Goal: Task Accomplishment & Management: Use online tool/utility

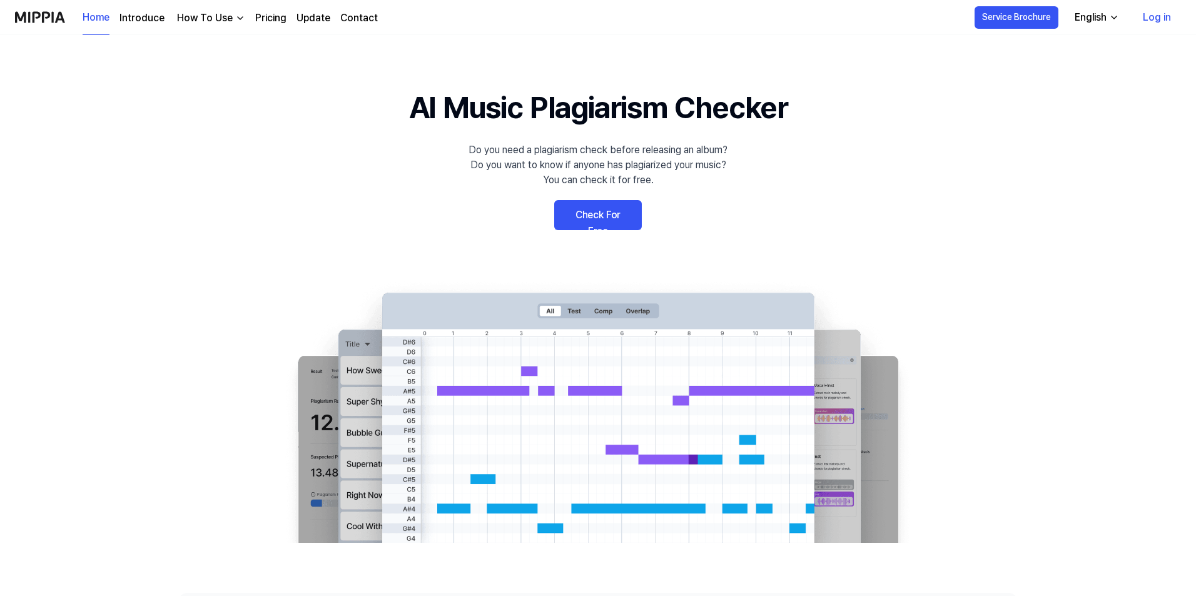
click at [575, 217] on link "Check For Free" at bounding box center [598, 215] width 88 height 30
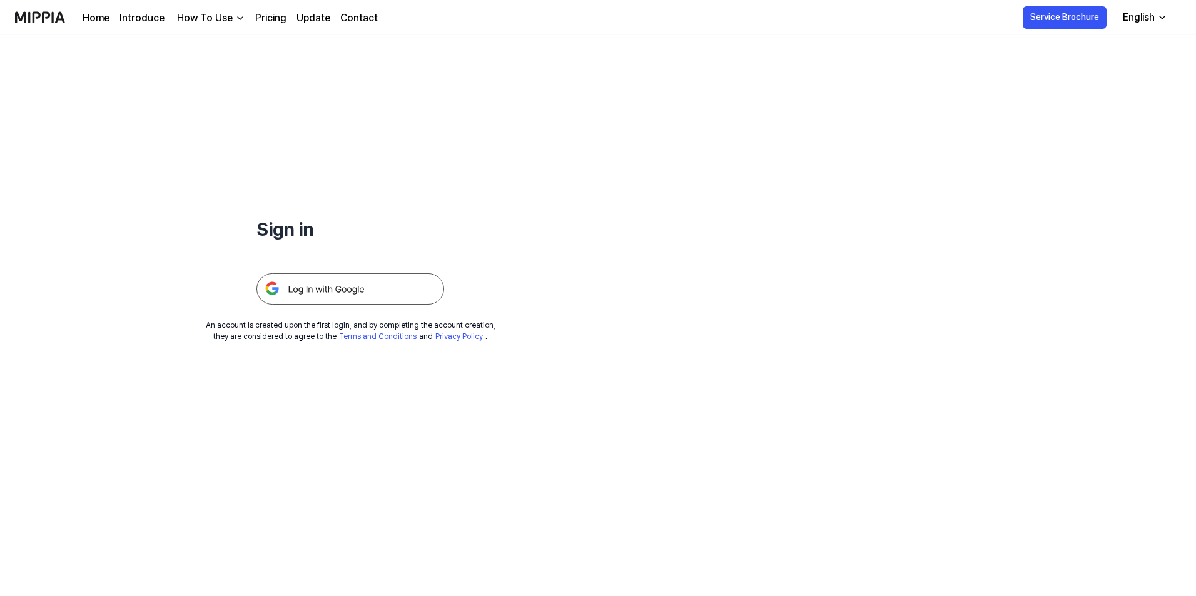
click at [370, 290] on img at bounding box center [350, 288] width 188 height 31
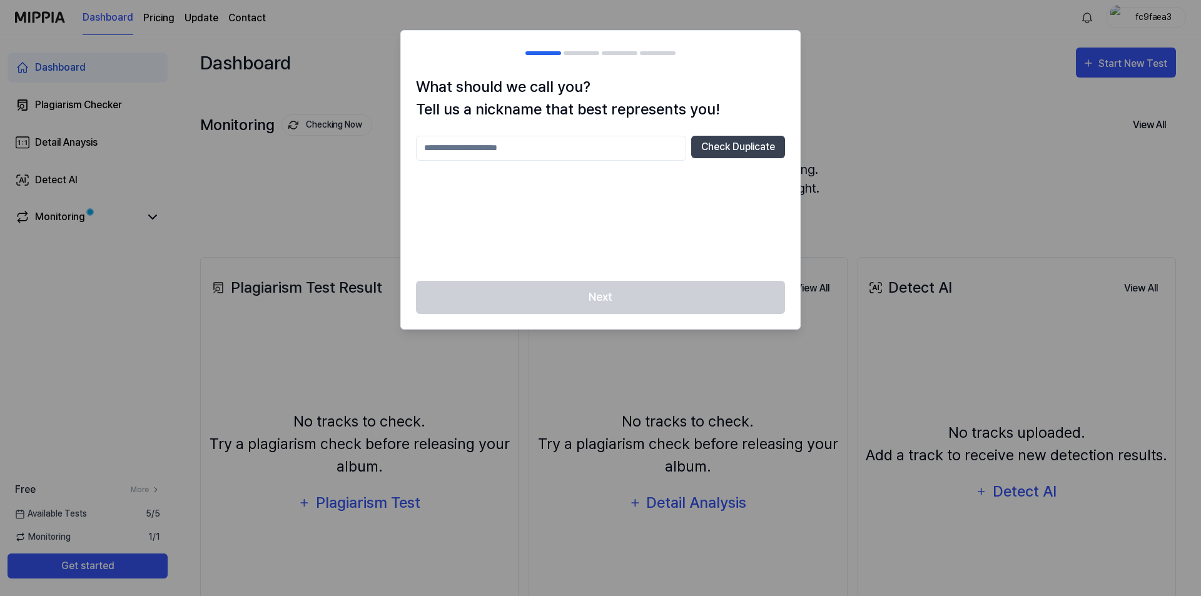
click at [587, 160] on input "text" at bounding box center [551, 148] width 270 height 25
click at [514, 149] on input "text" at bounding box center [551, 148] width 270 height 25
type input "*******"
click at [722, 147] on button "Check Duplicate" at bounding box center [738, 147] width 94 height 23
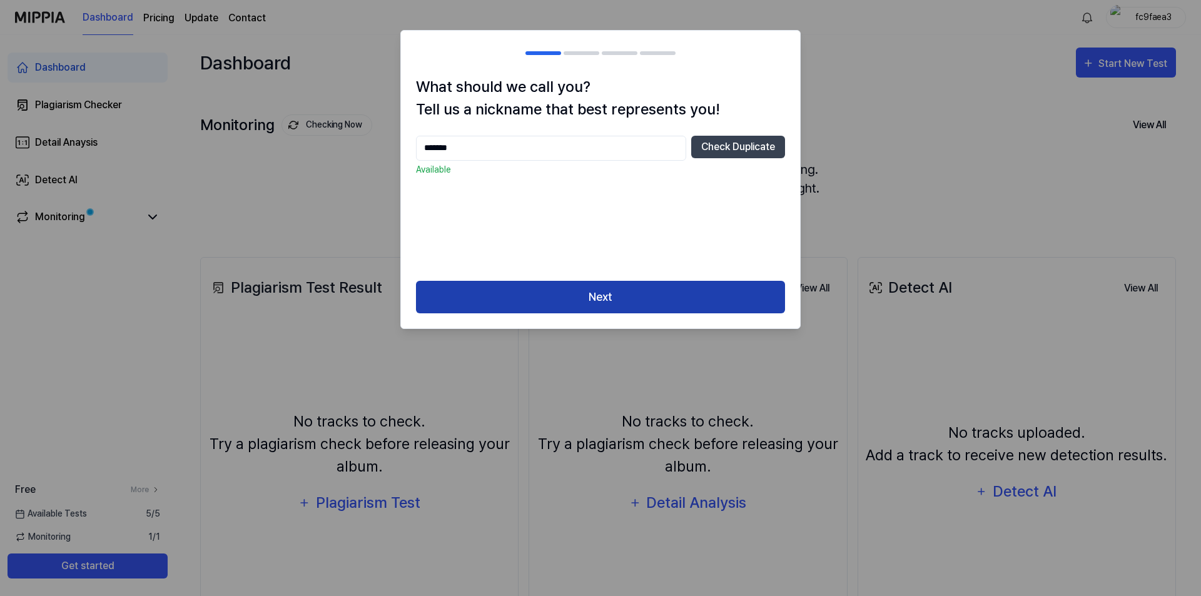
click at [567, 290] on button "Next" at bounding box center [600, 297] width 369 height 33
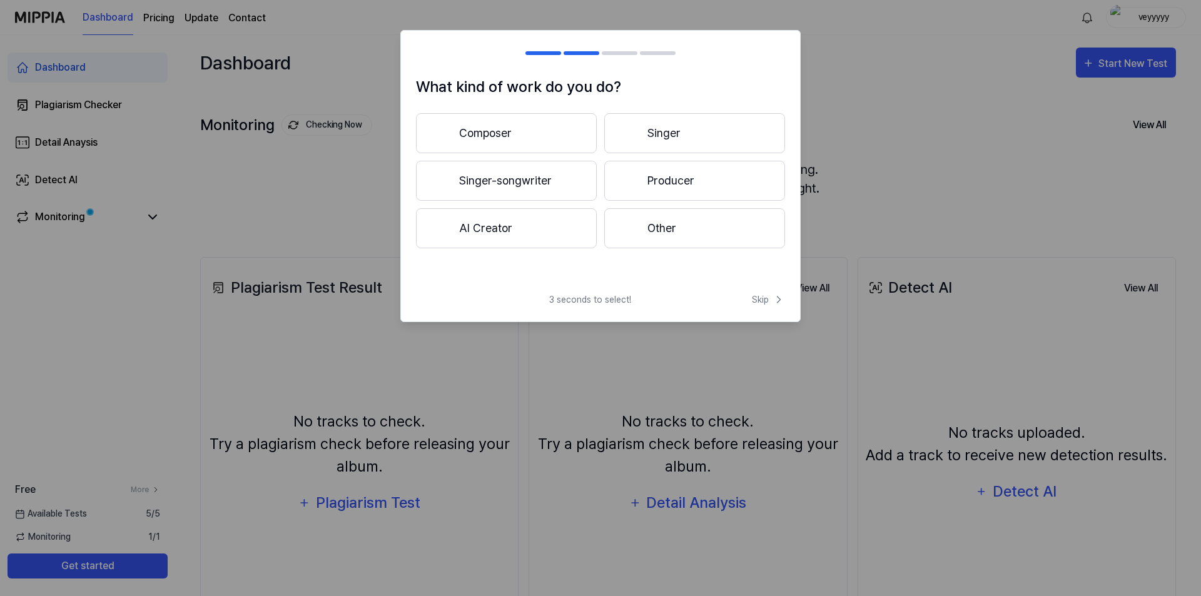
click at [689, 135] on button "Singer" at bounding box center [694, 133] width 181 height 40
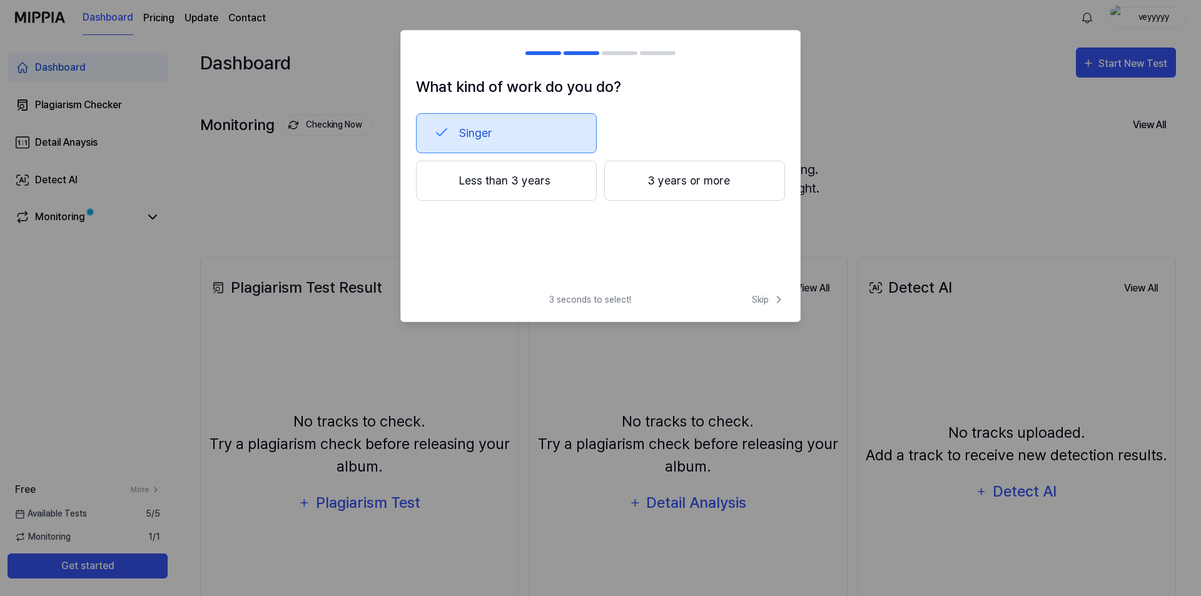
click at [561, 191] on button "Less than 3 years" at bounding box center [506, 181] width 181 height 40
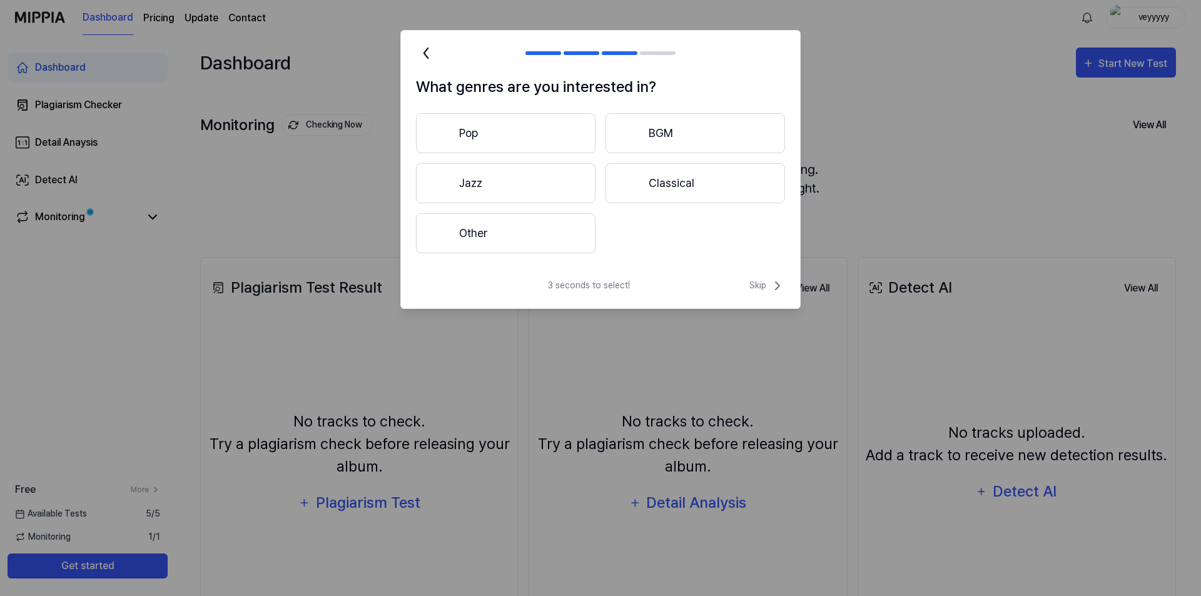
click at [554, 235] on button "Other" at bounding box center [506, 233] width 180 height 40
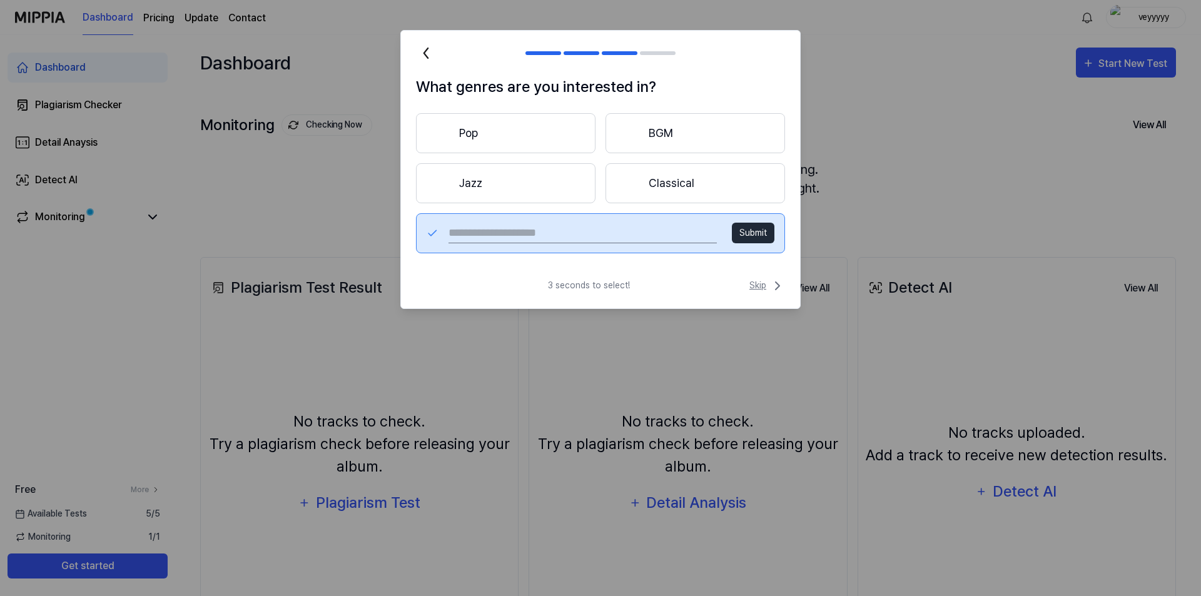
click at [761, 290] on span "Skip" at bounding box center [767, 285] width 36 height 15
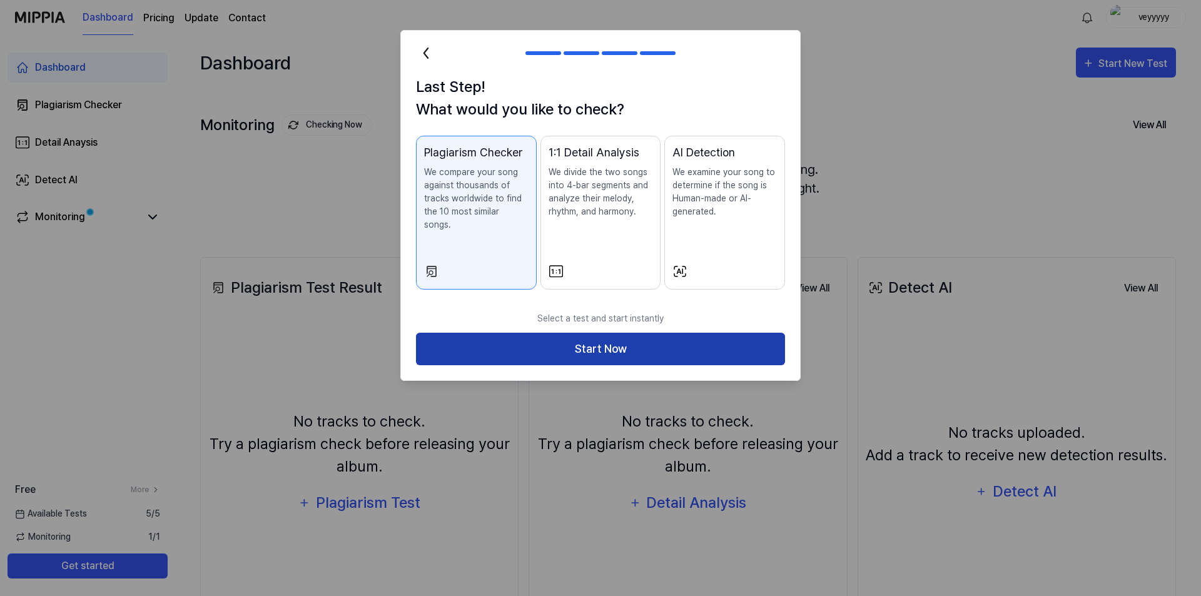
click at [637, 336] on button "Start Now" at bounding box center [600, 349] width 369 height 33
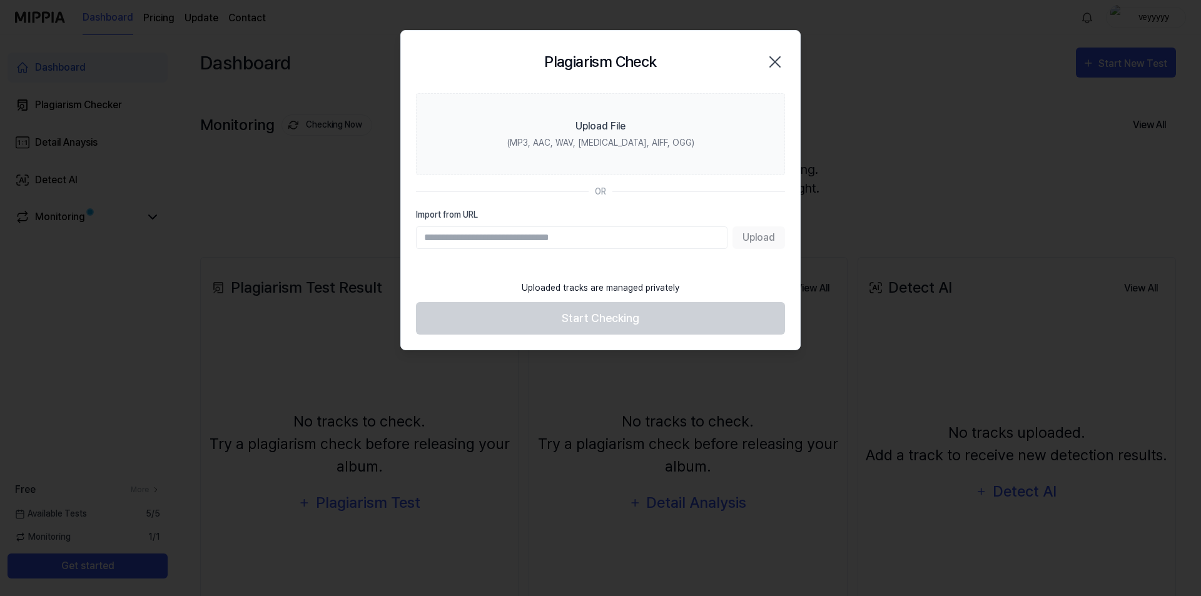
drag, startPoint x: 781, startPoint y: 61, endPoint x: 565, endPoint y: 246, distance: 284.8
click at [565, 246] on div "Plagiarism Check Close Upload File (MP3, AAC, WAV, [MEDICAL_DATA], AIFF, OGG) O…" at bounding box center [600, 190] width 400 height 321
click at [542, 246] on input "Import from URL" at bounding box center [572, 237] width 312 height 23
click at [434, 272] on section "Upload File (MP3, AAC, WAV, FLAC, AIFF, OGG) OR Import from URL Upload" at bounding box center [600, 183] width 399 height 181
click at [514, 245] on input "Import from URL" at bounding box center [572, 237] width 312 height 23
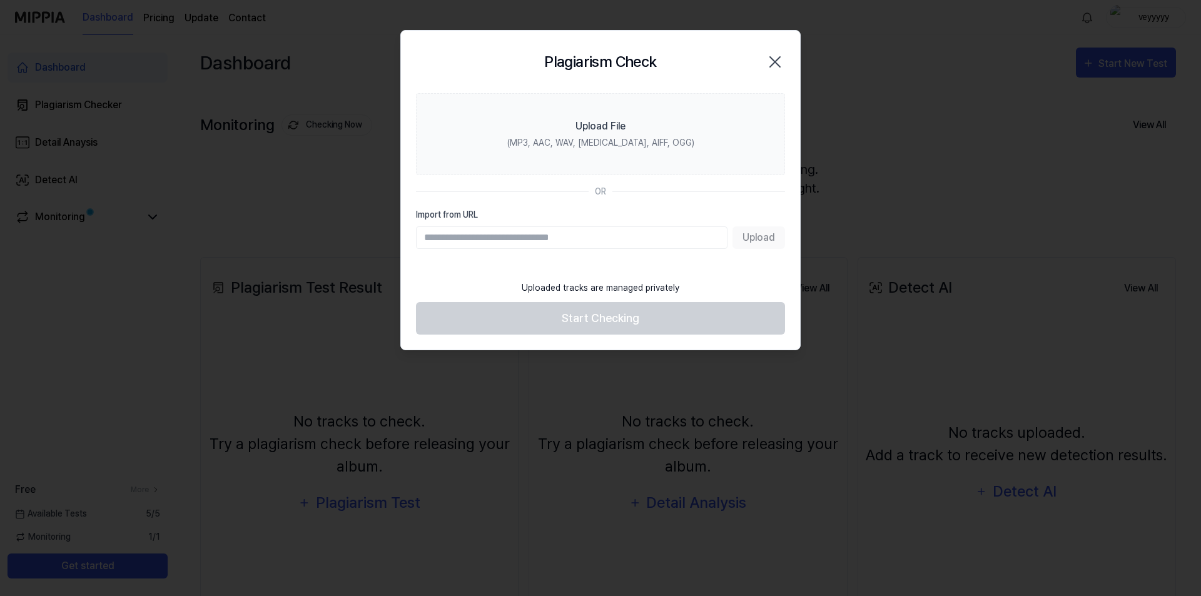
paste input "**********"
type input "**********"
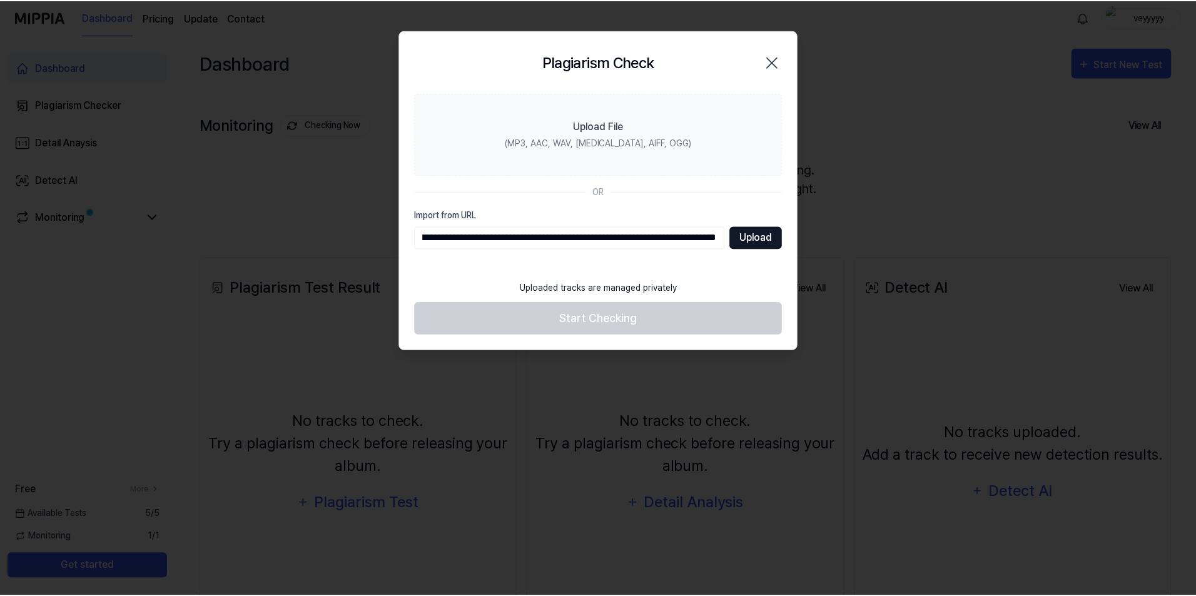
scroll to position [0, 0]
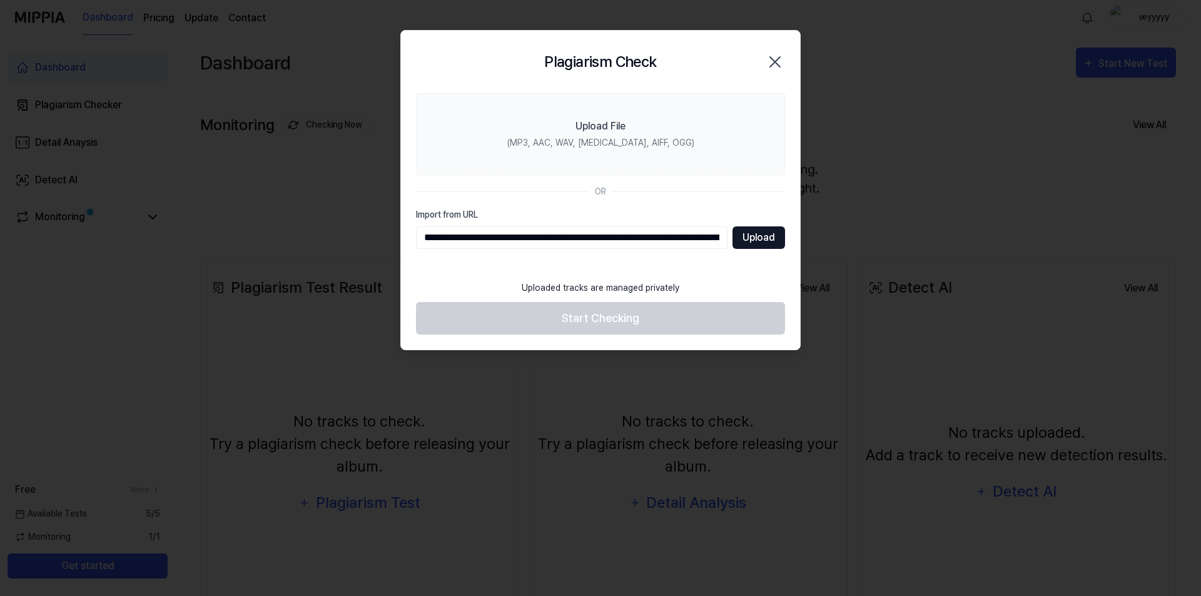
click at [750, 226] on button "Upload" at bounding box center [759, 237] width 53 height 23
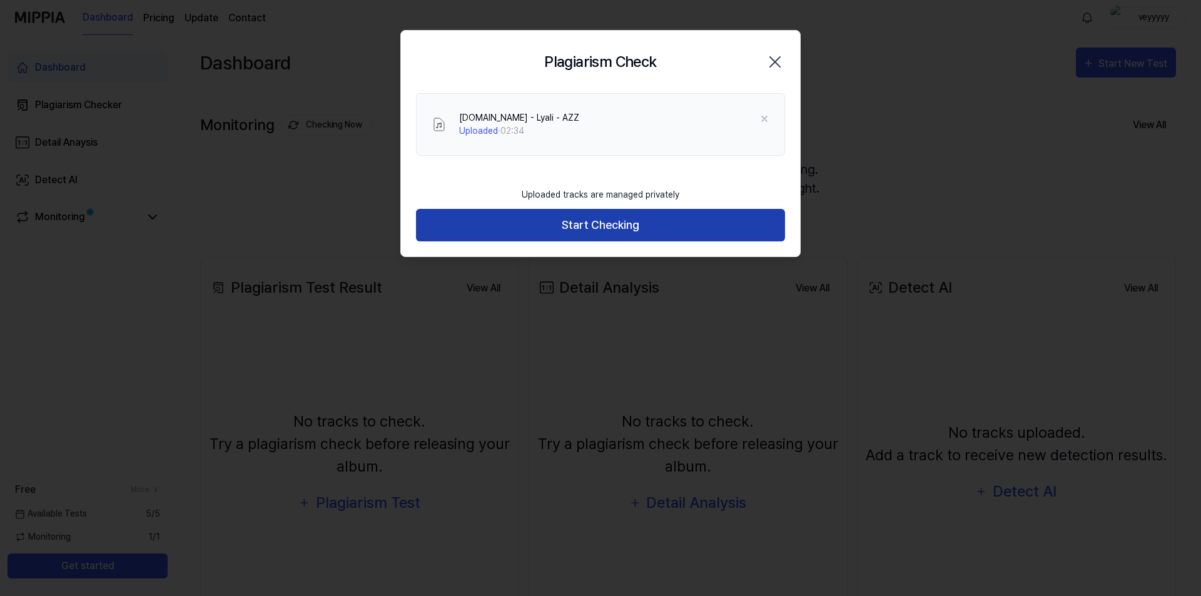
click at [562, 231] on button "Start Checking" at bounding box center [600, 225] width 369 height 33
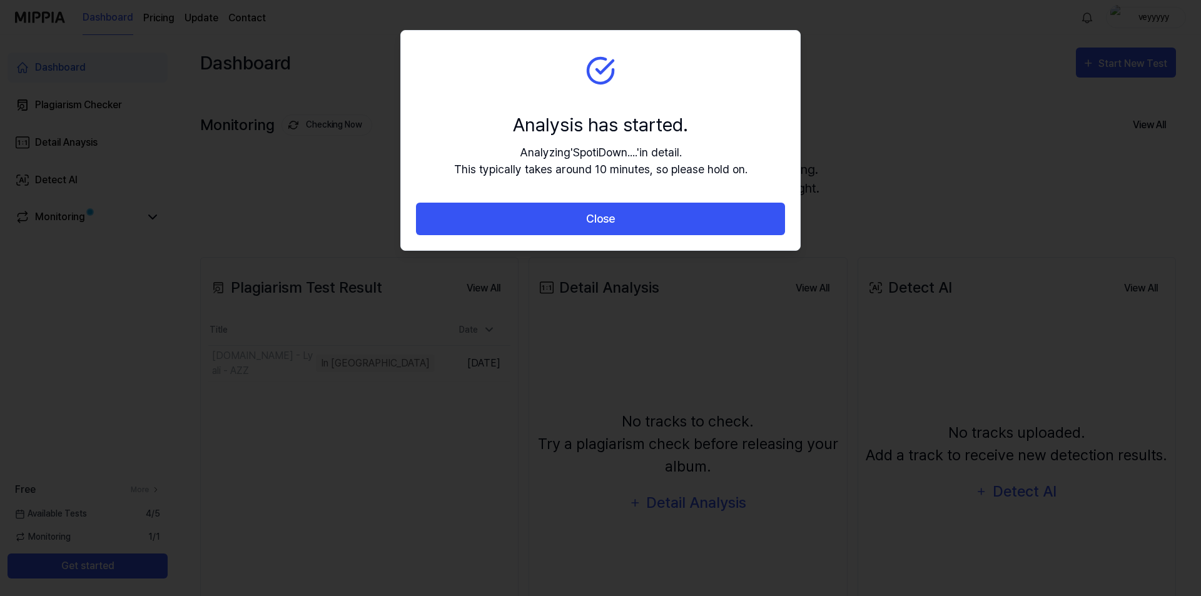
click at [562, 231] on button "Close" at bounding box center [600, 219] width 369 height 33
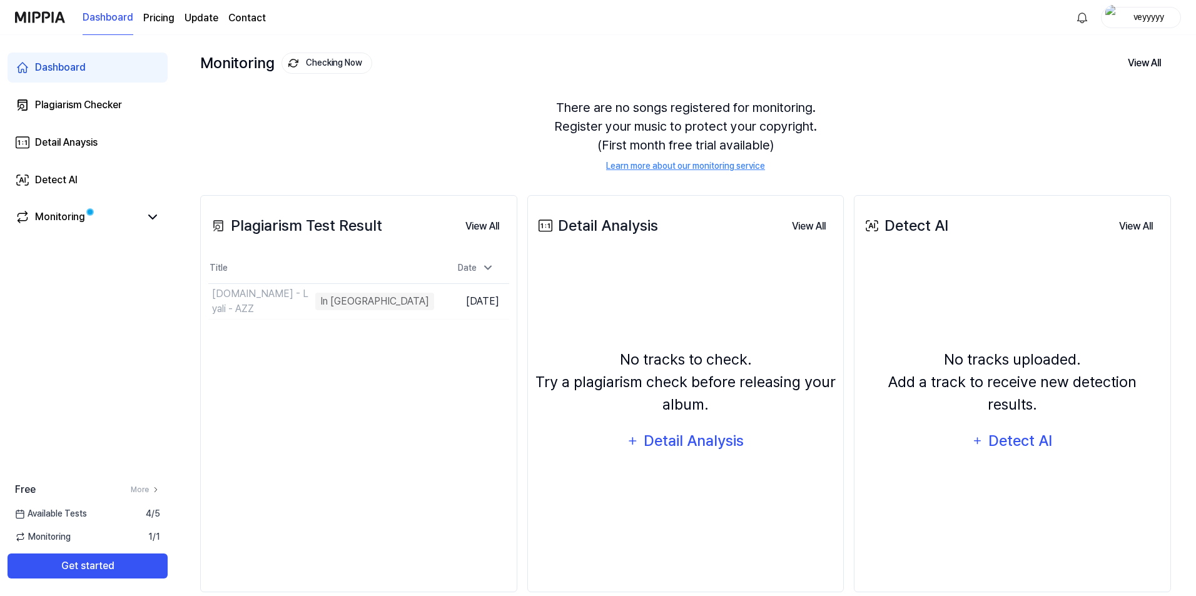
scroll to position [63, 0]
click at [79, 225] on div "Monitoring" at bounding box center [88, 218] width 160 height 30
click at [130, 218] on link "Monitoring" at bounding box center [77, 217] width 125 height 15
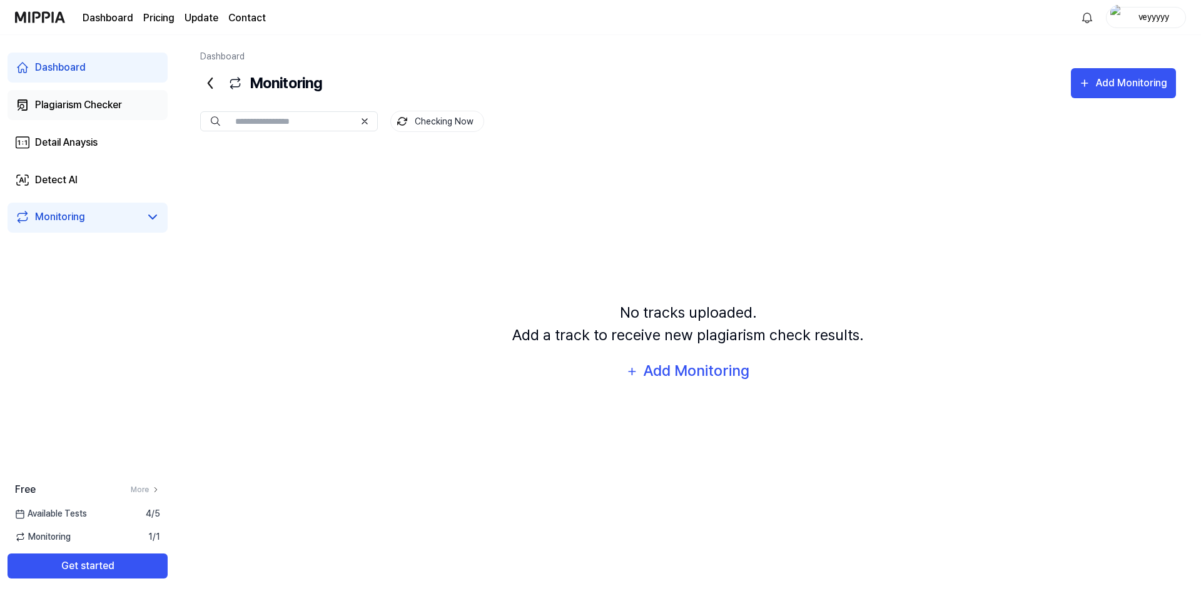
click at [79, 108] on div "Plagiarism Checker" at bounding box center [78, 105] width 87 height 15
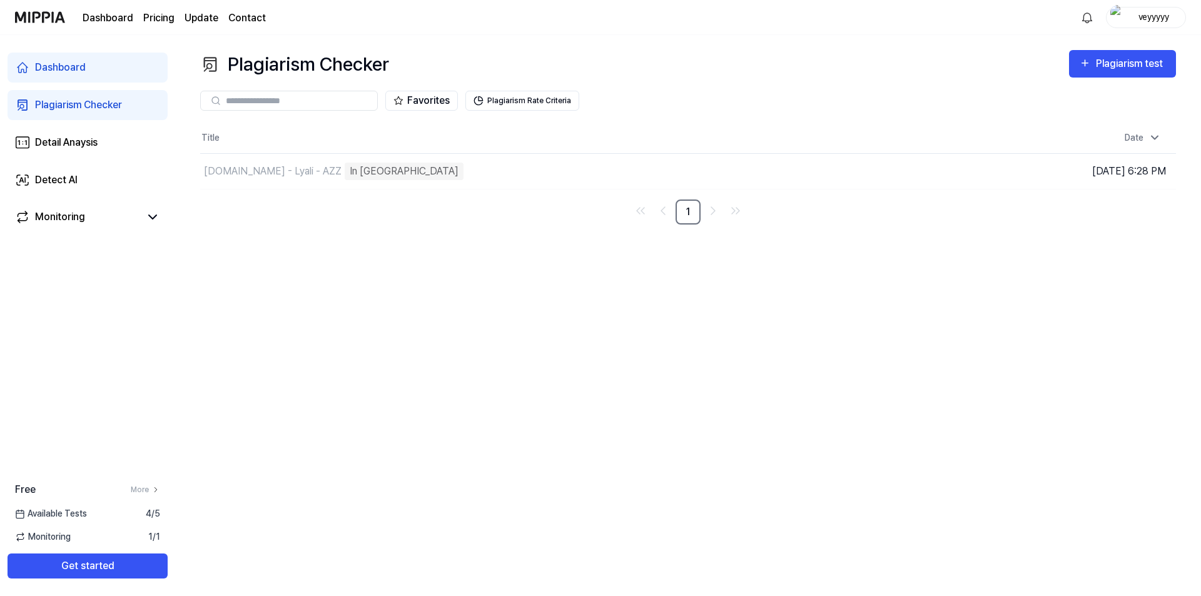
click at [79, 71] on div "Dashboard" at bounding box center [60, 67] width 51 height 15
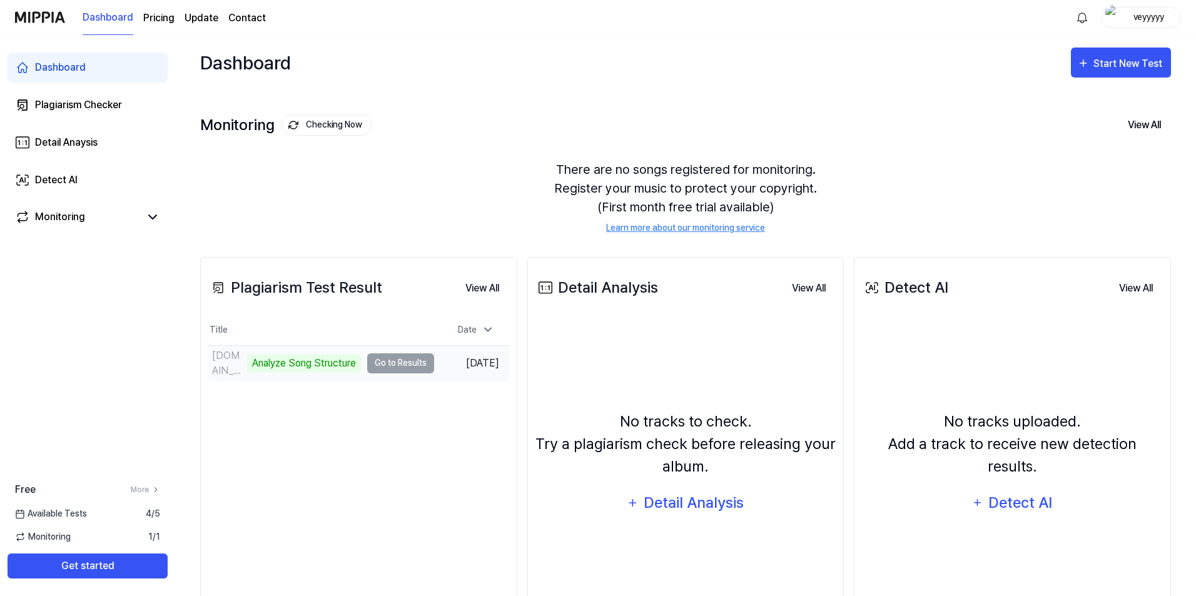
click at [310, 375] on div "SpotiDown.App - Lyali - AZZ Analyze Song Structure" at bounding box center [284, 363] width 153 height 30
click at [391, 367] on td "SpotiDown.App - Lyali - AZZ Analyze Song Structure Go to Results" at bounding box center [321, 363] width 226 height 35
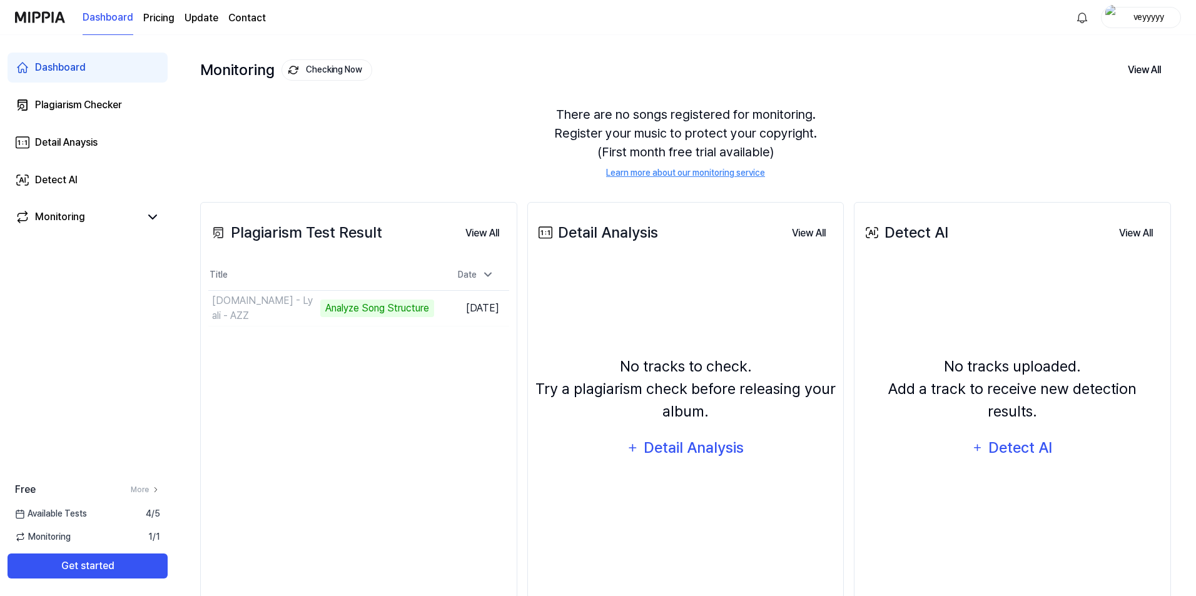
scroll to position [83, 0]
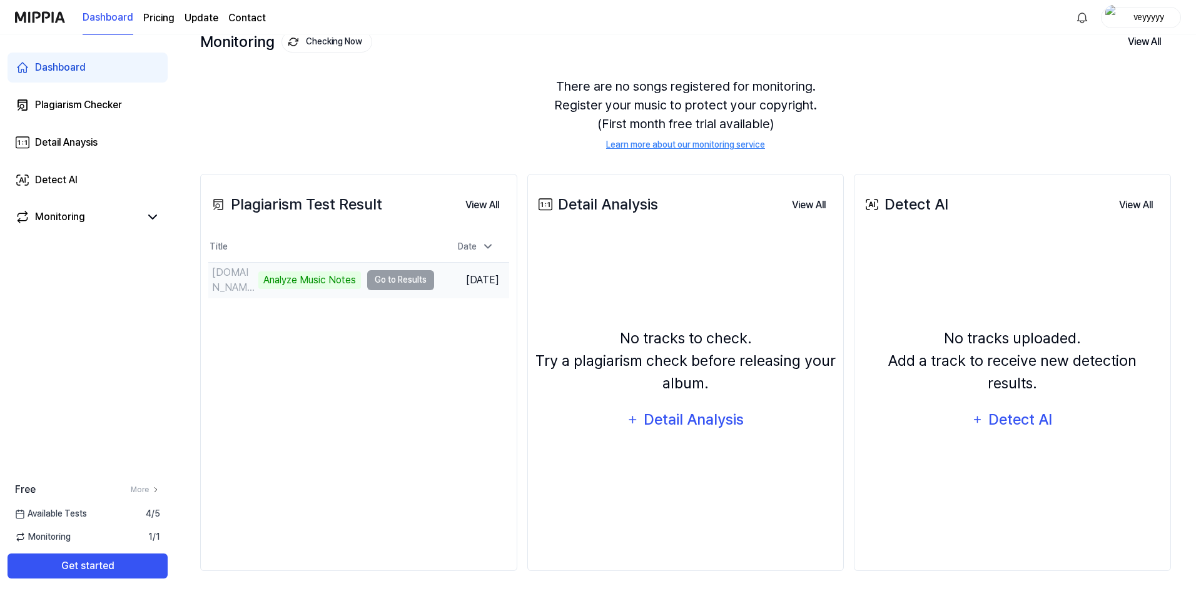
click at [365, 286] on td "SpotiDown.App - Lyali - AZZ Analyze Music Notes Go to Results" at bounding box center [321, 280] width 226 height 35
click at [334, 283] on div "Analyze Music Notes" at bounding box center [309, 281] width 103 height 18
click at [385, 277] on td "SpotiDown.App - Lyali - AZZ Analyze Music Notes Go to Results" at bounding box center [321, 280] width 226 height 35
click at [320, 277] on div "[DOMAIN_NAME] - Lyali - AZZ" at bounding box center [281, 280] width 138 height 15
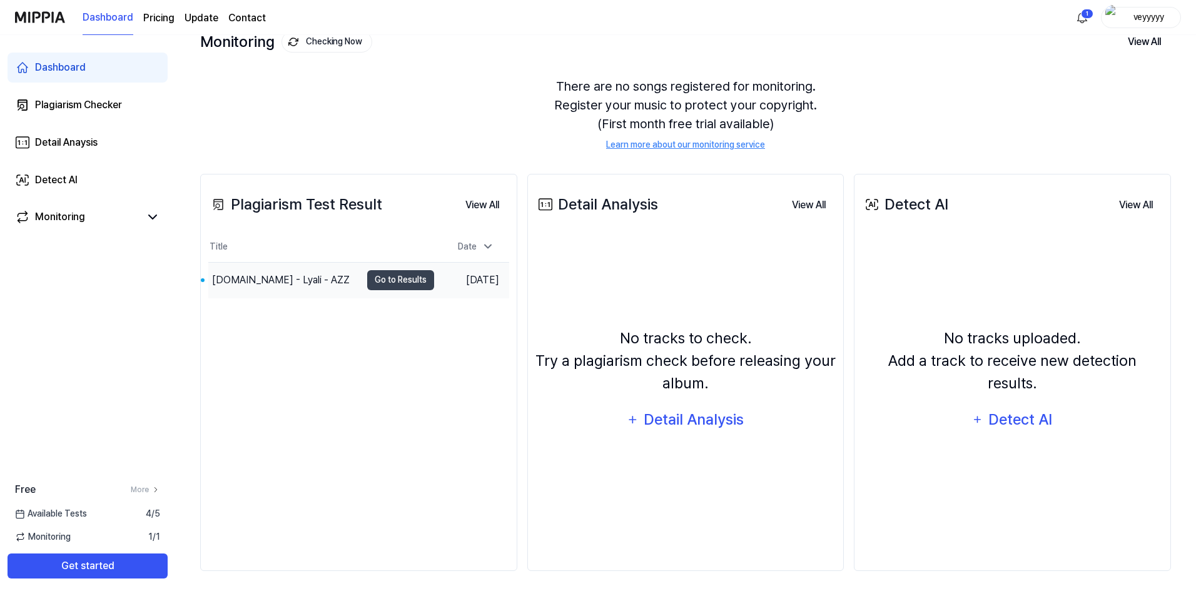
scroll to position [0, 0]
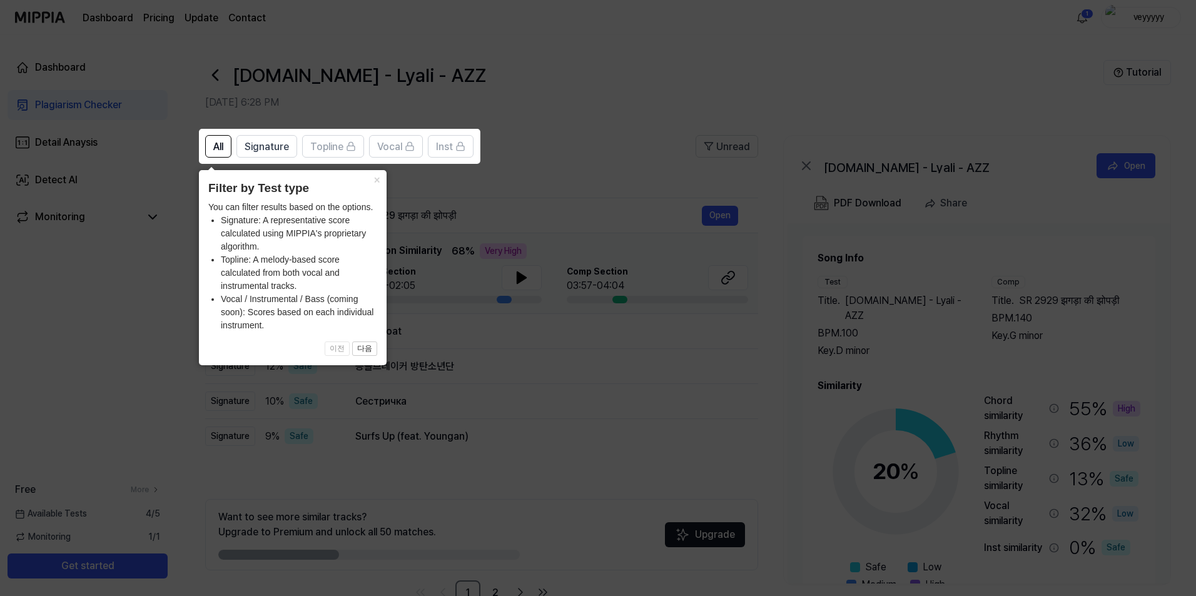
click at [109, 414] on icon at bounding box center [600, 298] width 1201 height 596
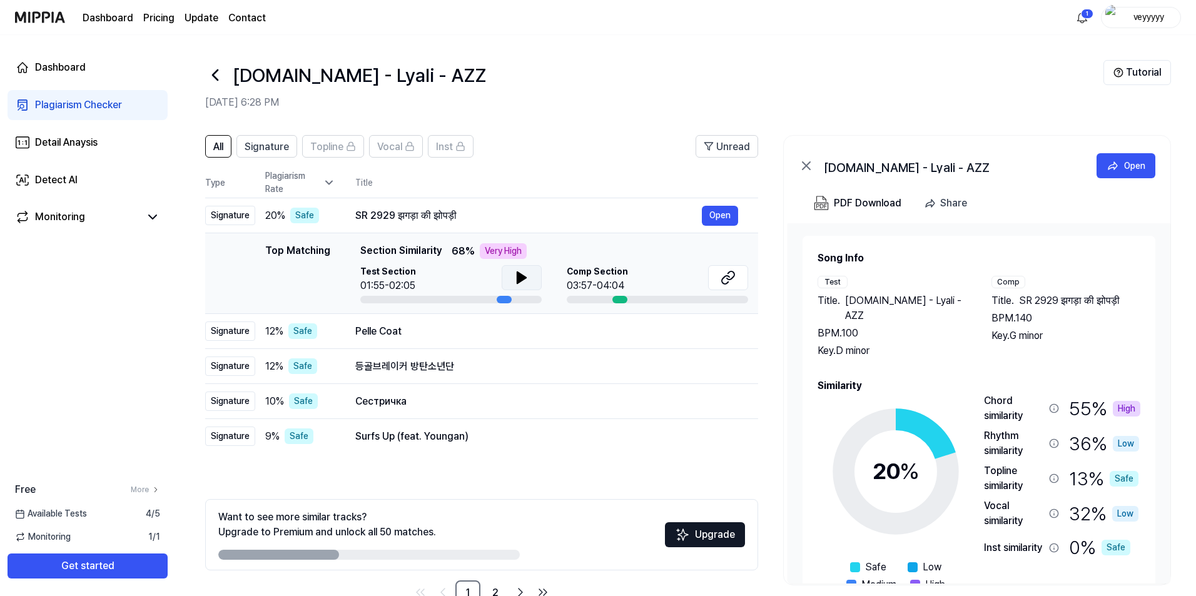
click at [526, 275] on icon at bounding box center [521, 277] width 15 height 15
click at [523, 283] on icon at bounding box center [521, 277] width 15 height 15
click at [515, 275] on icon at bounding box center [521, 277] width 15 height 15
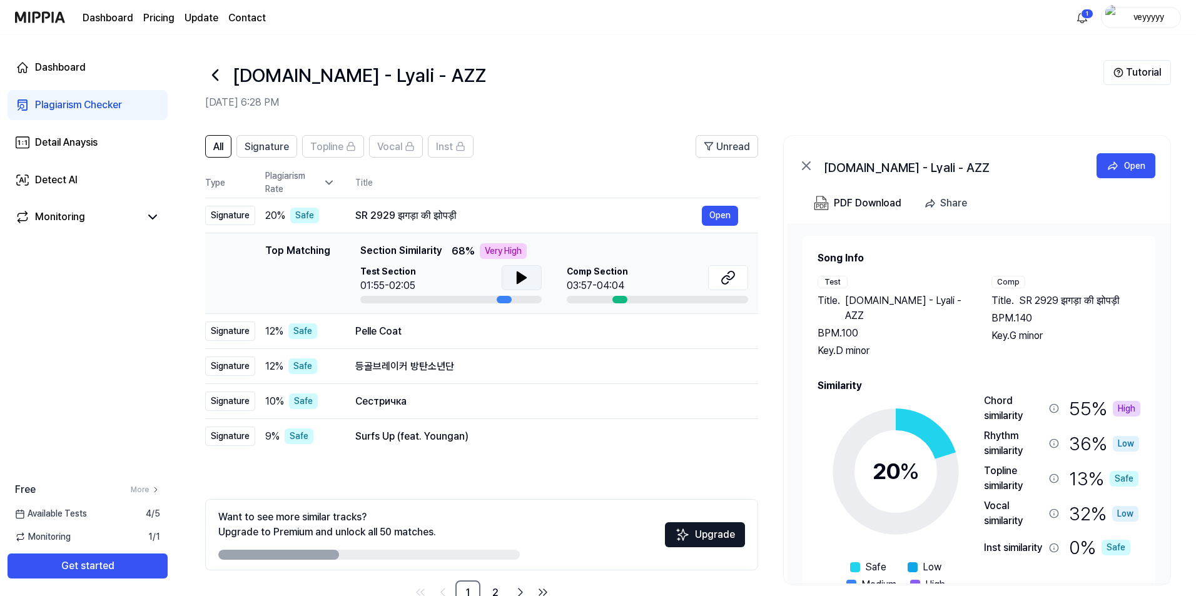
click at [495, 255] on div "Very High" at bounding box center [503, 251] width 47 height 16
click at [722, 275] on icon at bounding box center [728, 277] width 15 height 15
click at [515, 279] on icon at bounding box center [521, 277] width 15 height 15
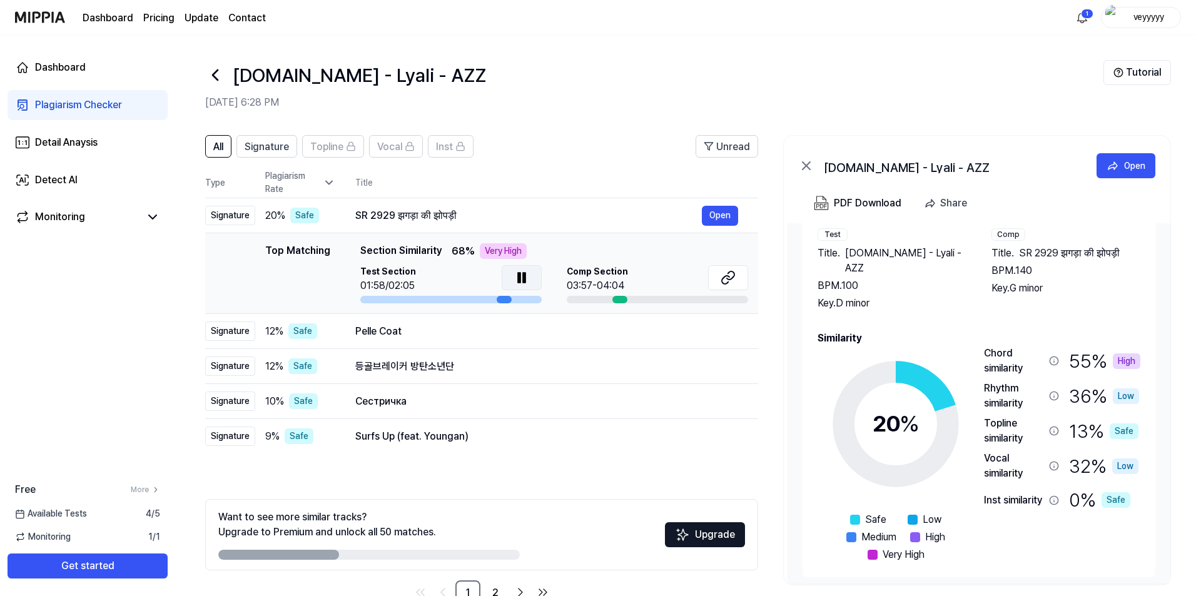
scroll to position [54, 0]
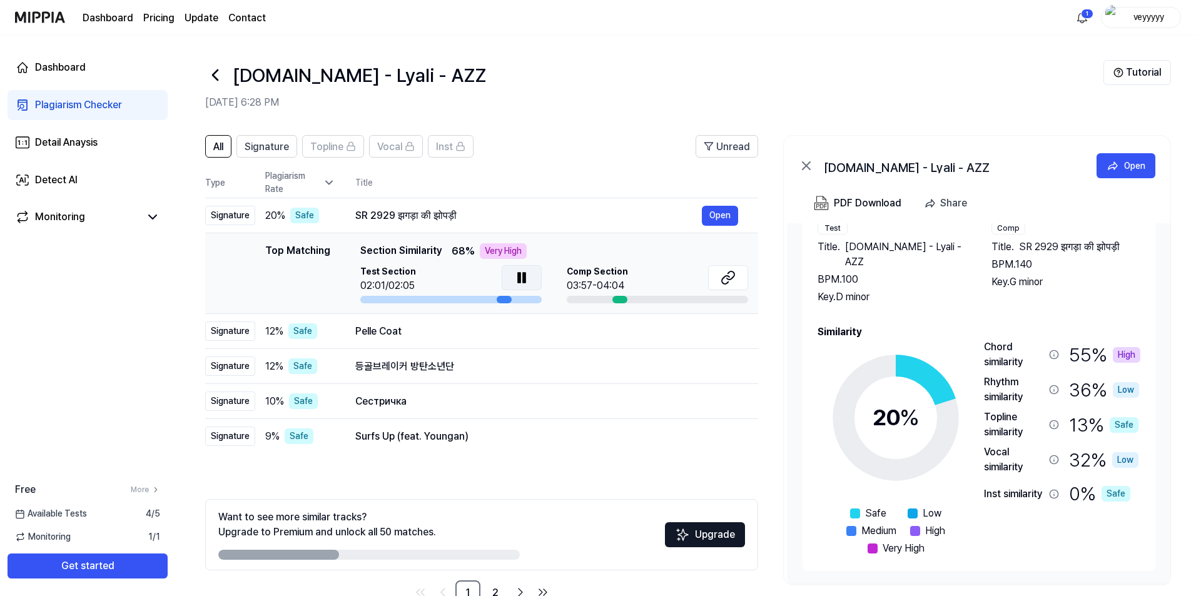
click at [519, 283] on icon at bounding box center [521, 277] width 15 height 15
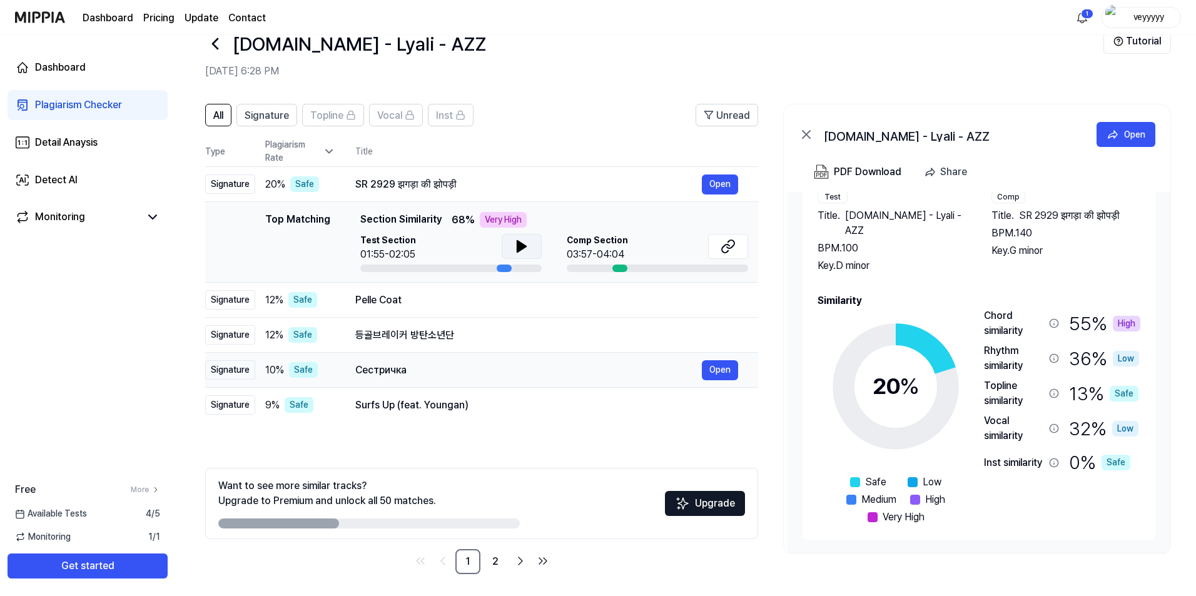
scroll to position [34, 0]
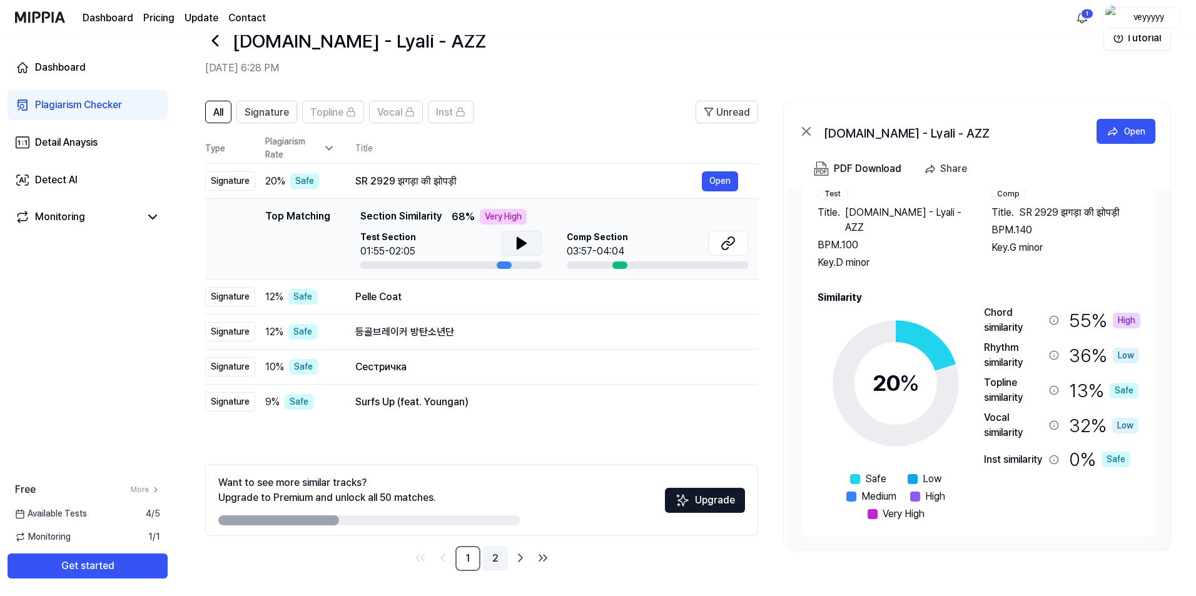
click at [484, 554] on link "2" at bounding box center [495, 558] width 25 height 25
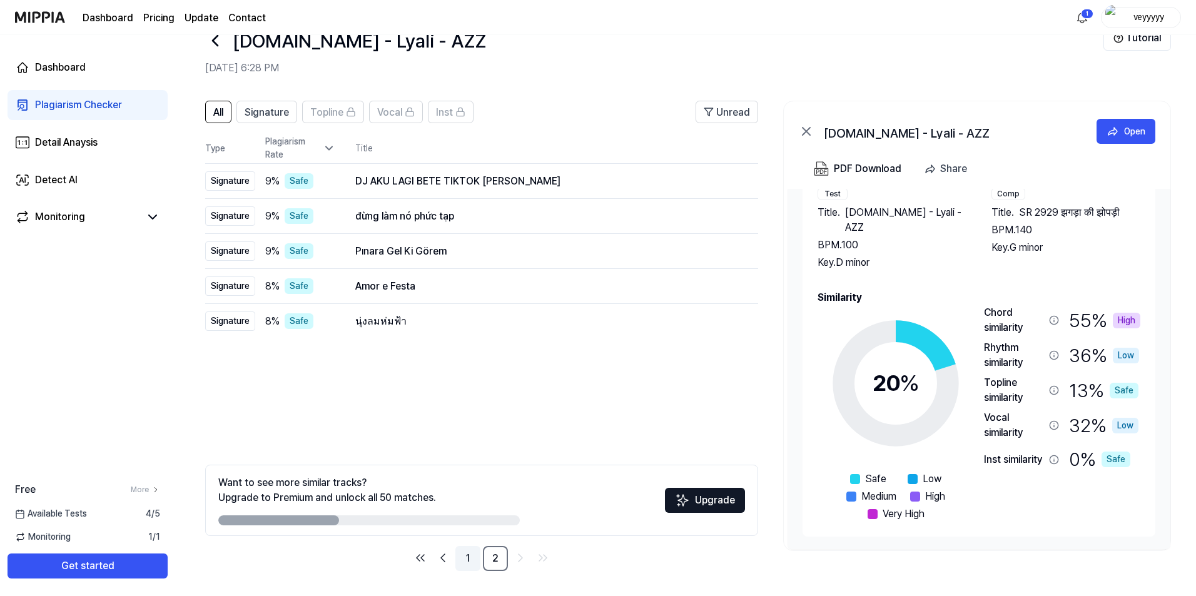
click at [477, 555] on link "1" at bounding box center [467, 558] width 25 height 25
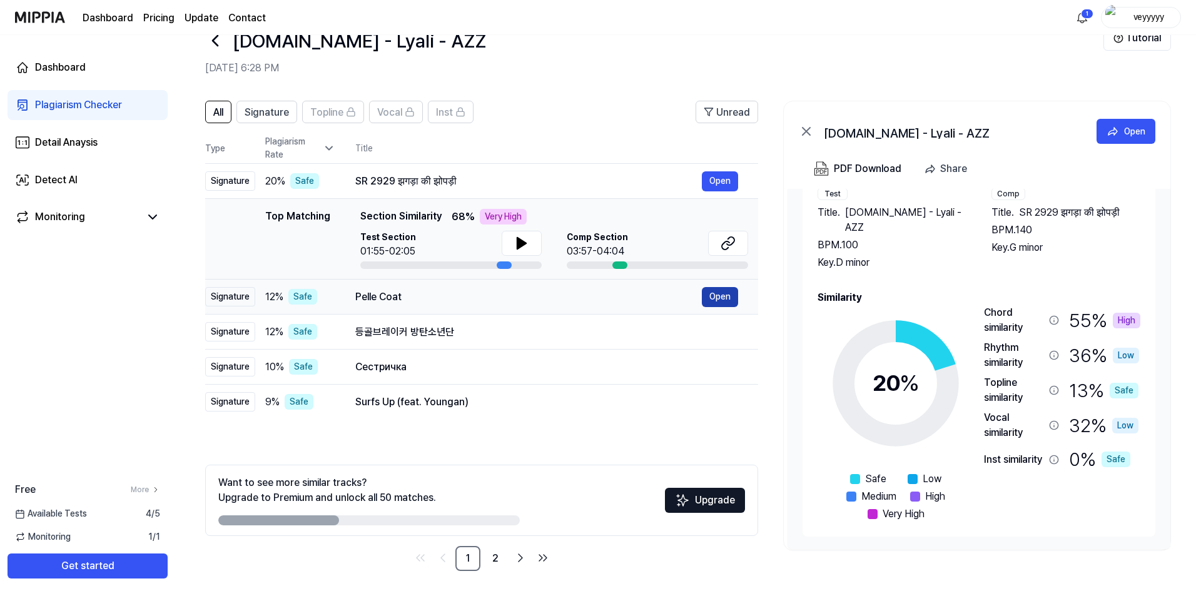
click at [721, 303] on button "Open" at bounding box center [720, 297] width 36 height 20
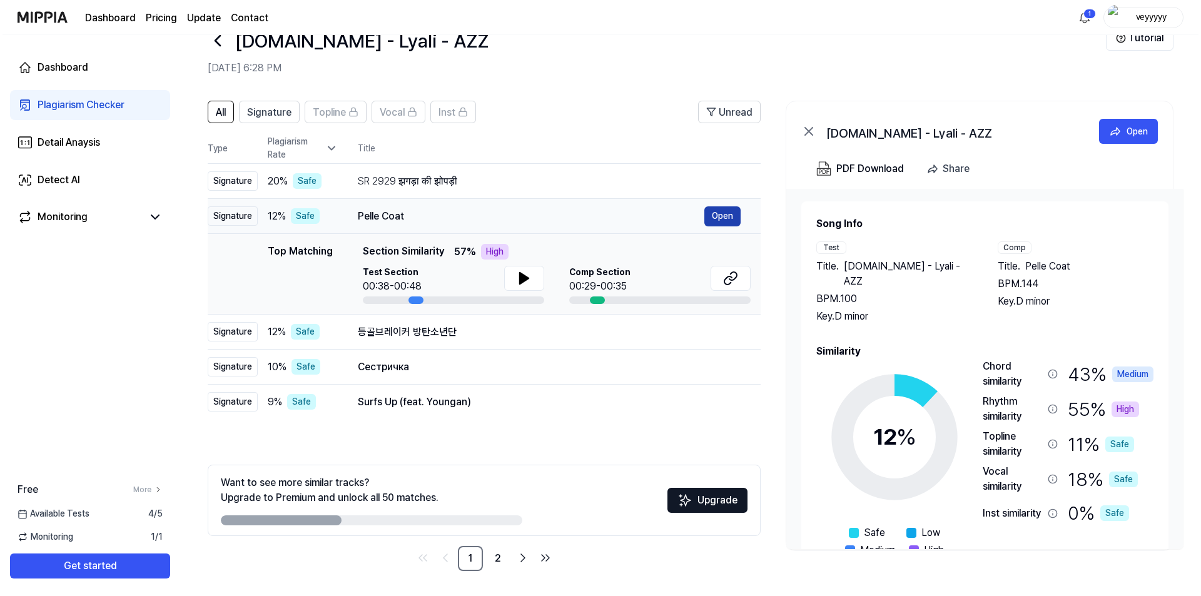
scroll to position [0, 0]
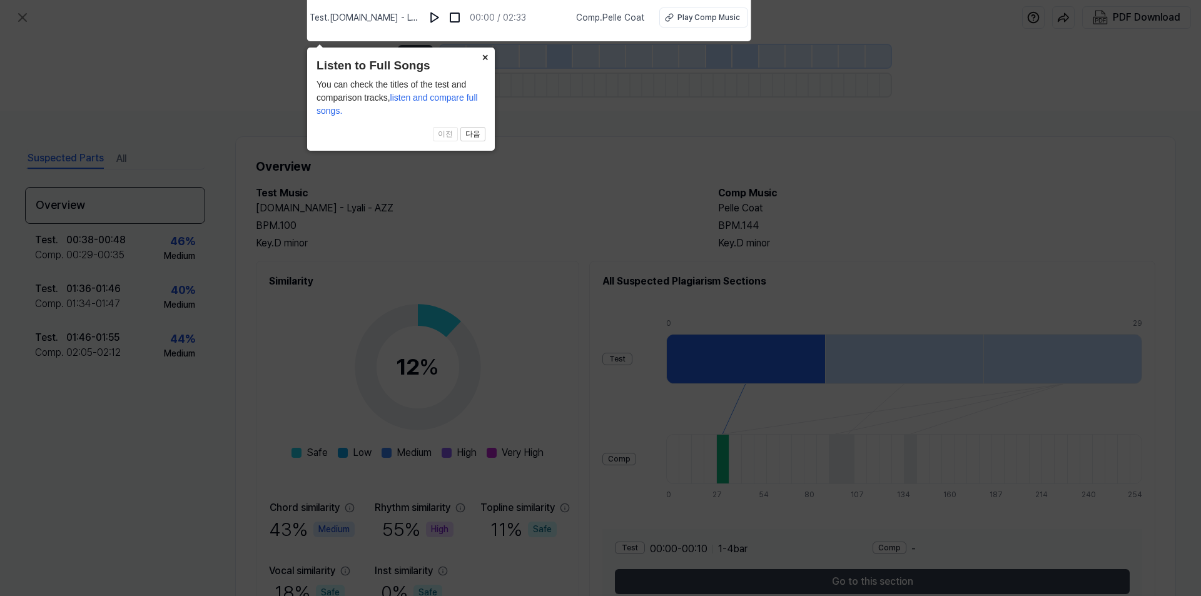
click at [546, 223] on icon at bounding box center [600, 295] width 1201 height 602
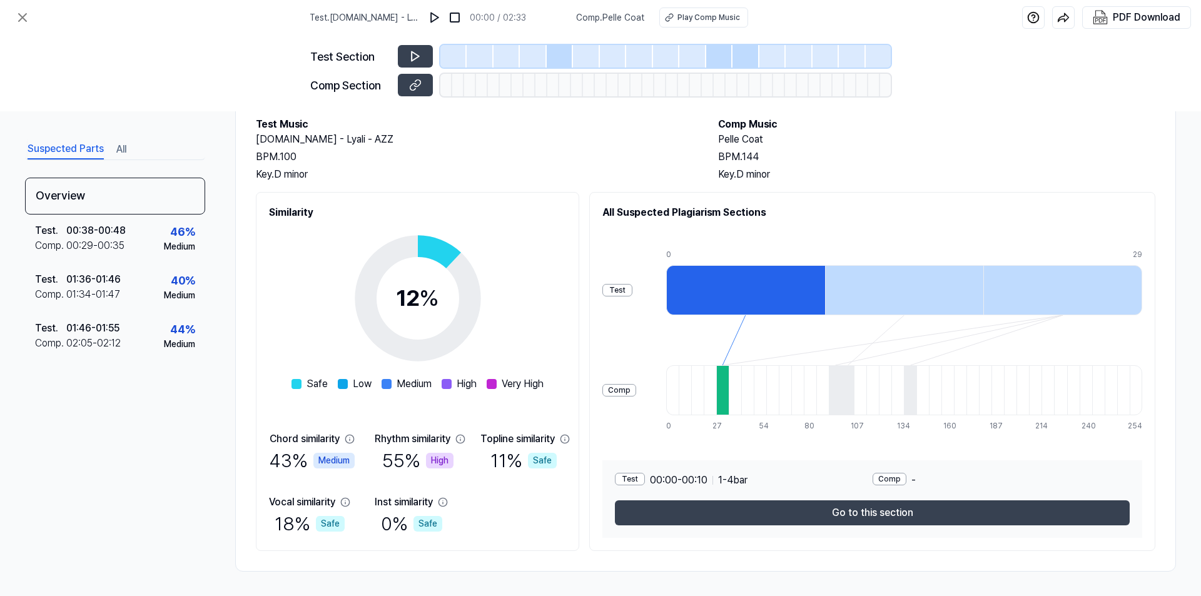
scroll to position [69, 0]
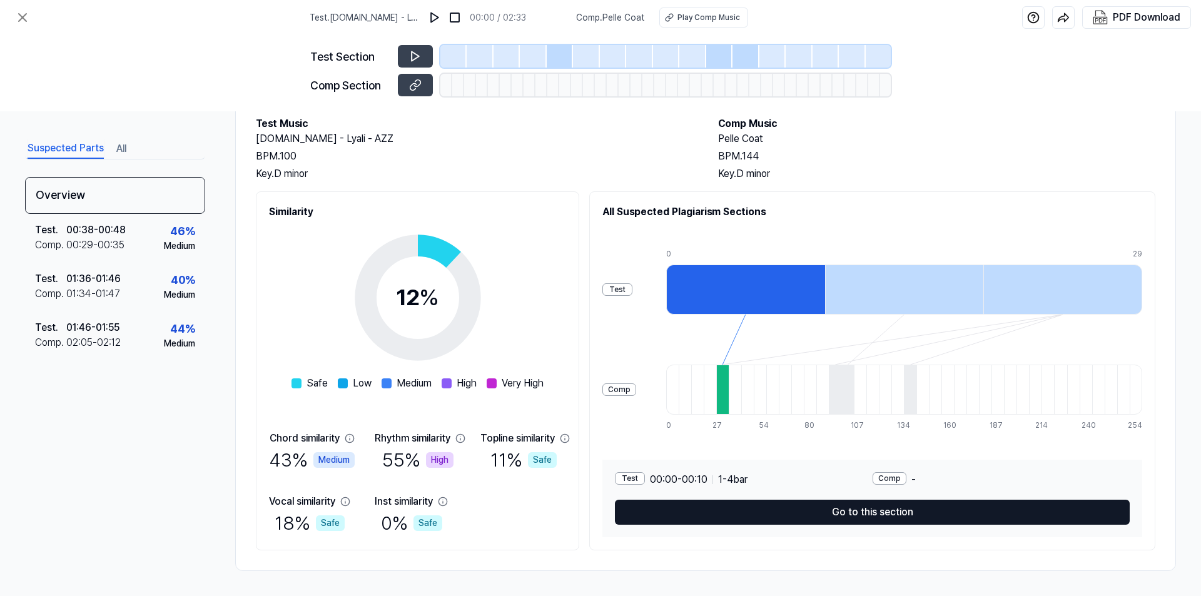
click at [796, 508] on button "Go to this section" at bounding box center [872, 512] width 515 height 25
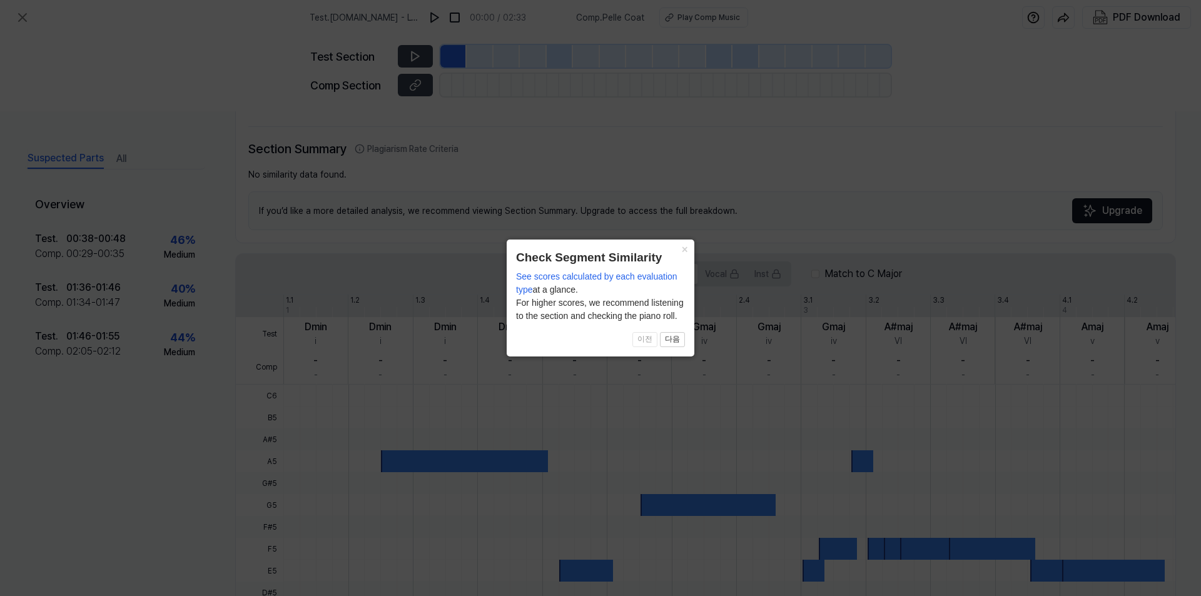
scroll to position [234, 0]
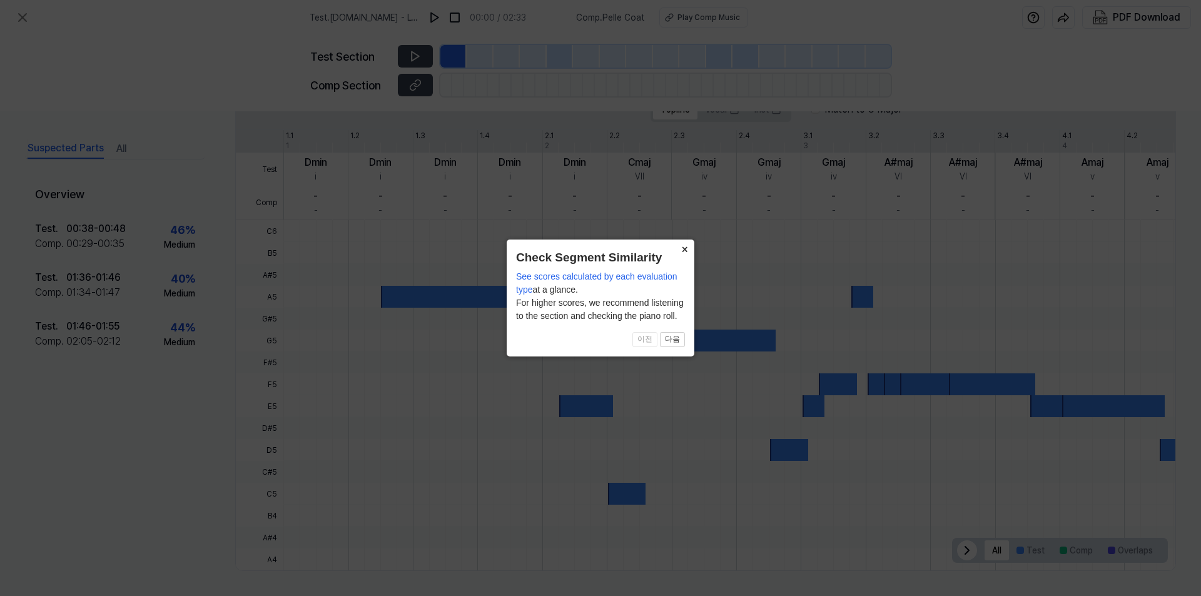
click at [684, 249] on button "×" at bounding box center [684, 249] width 20 height 18
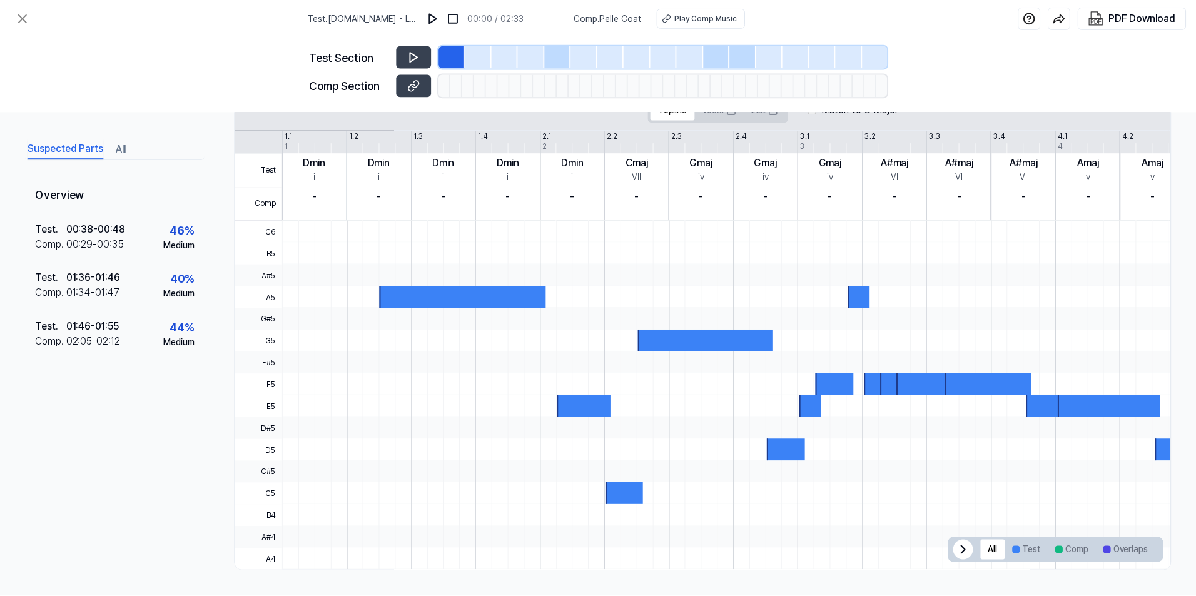
scroll to position [34, 0]
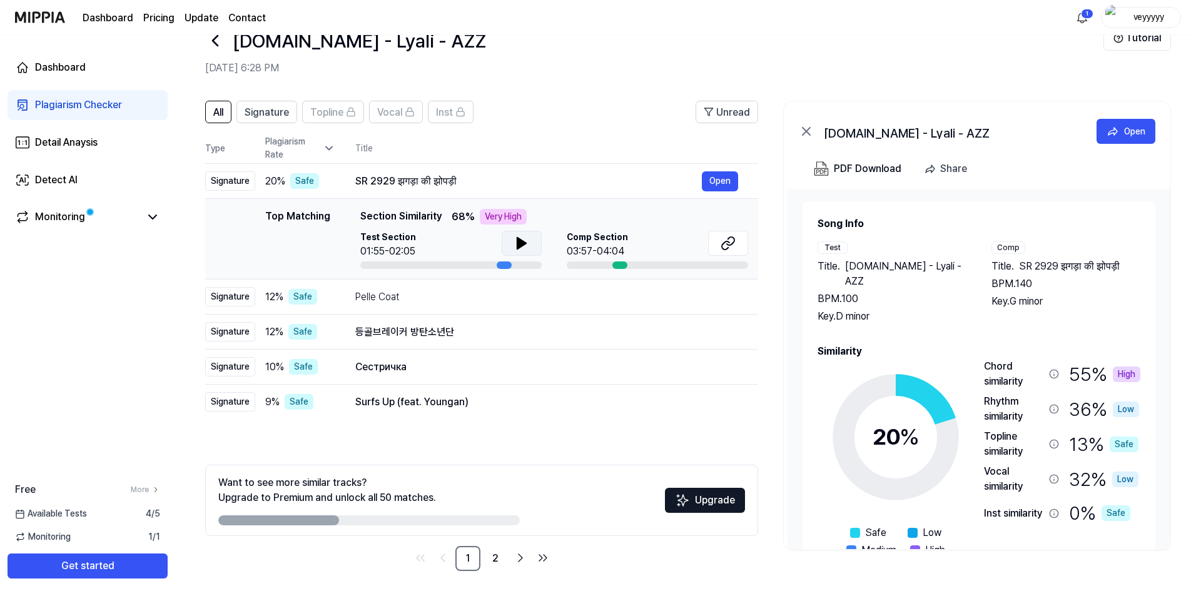
click at [509, 244] on button at bounding box center [522, 243] width 40 height 25
click at [514, 245] on icon at bounding box center [521, 243] width 15 height 15
click at [718, 297] on button "Open" at bounding box center [720, 297] width 36 height 20
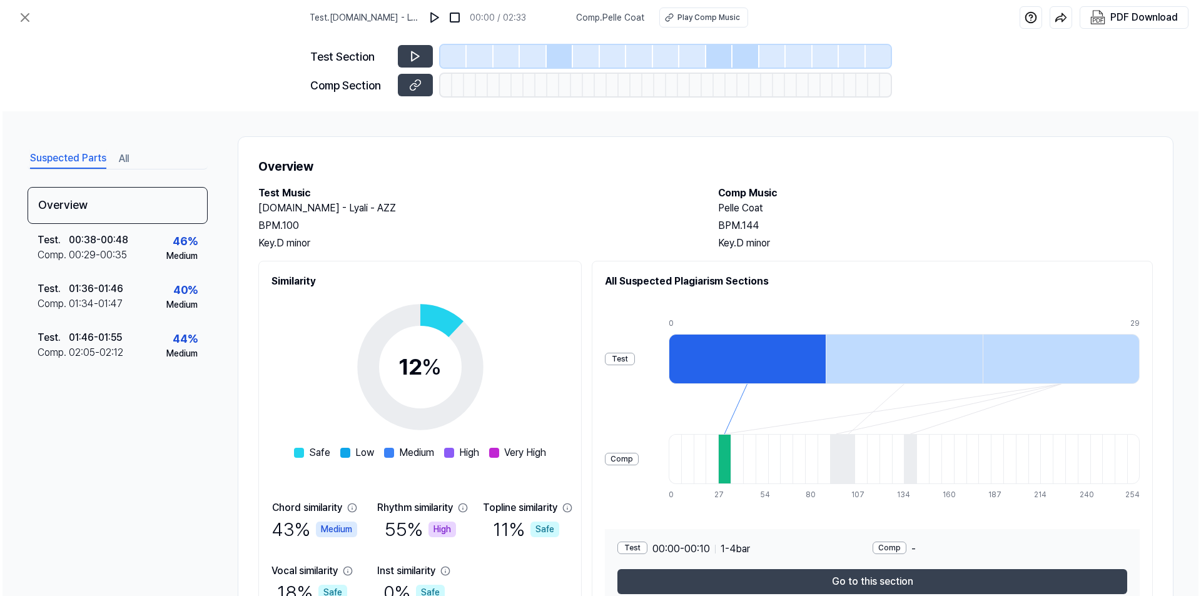
scroll to position [0, 0]
click at [417, 52] on icon at bounding box center [415, 56] width 13 height 13
click at [409, 61] on button at bounding box center [415, 56] width 35 height 23
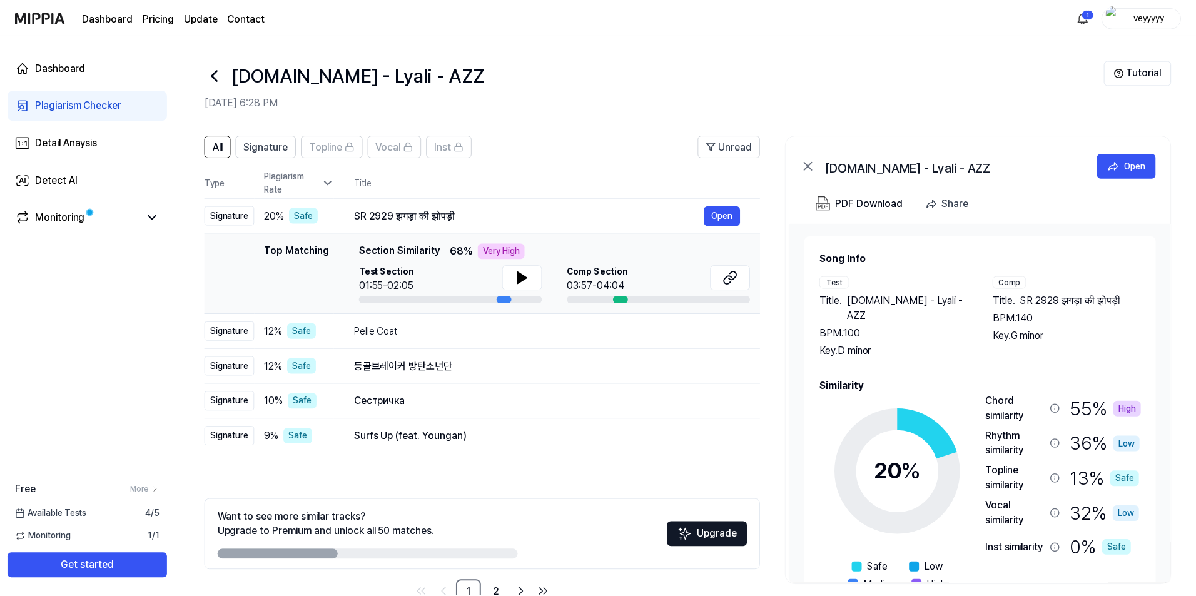
scroll to position [34, 0]
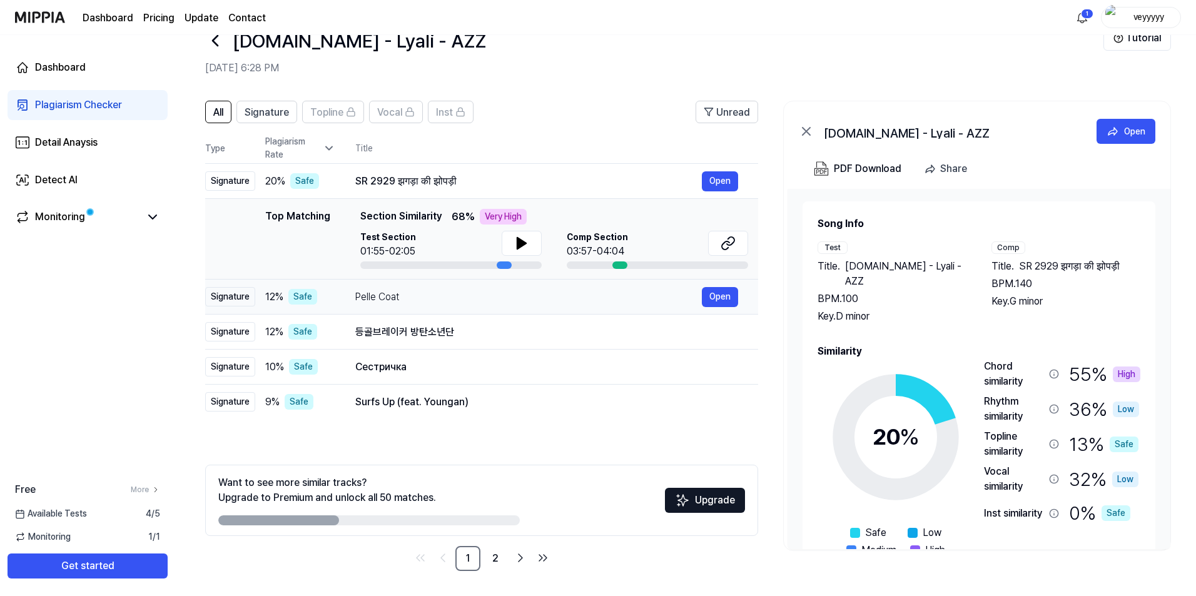
click at [631, 294] on div "Pelle Coat" at bounding box center [528, 297] width 347 height 15
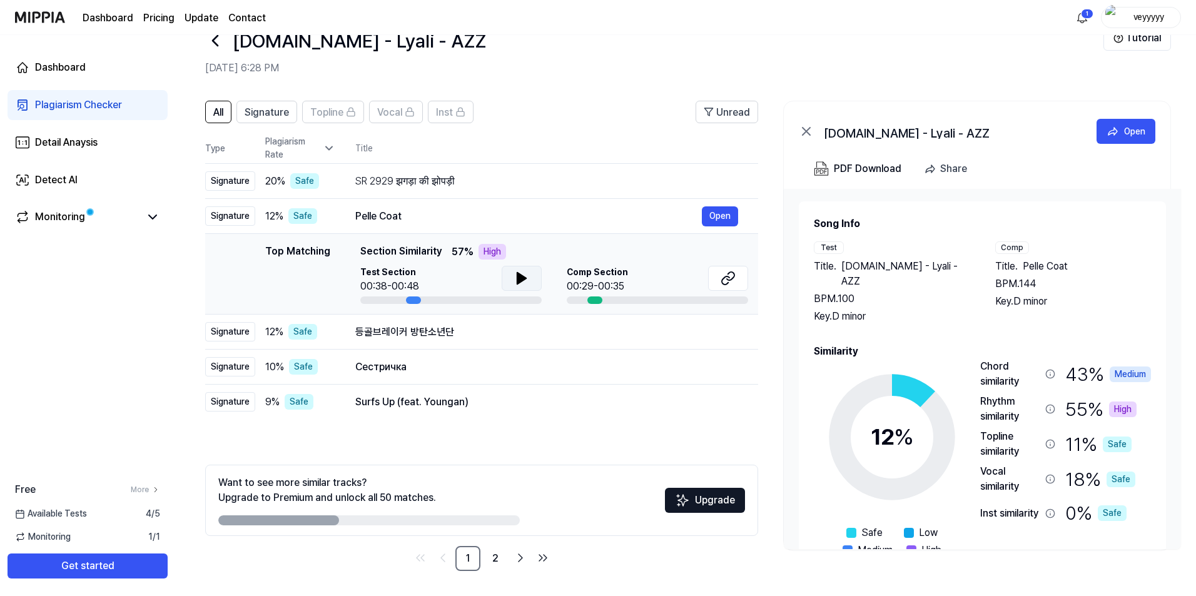
click at [514, 282] on icon at bounding box center [521, 278] width 15 height 15
click at [720, 285] on button at bounding box center [728, 278] width 40 height 25
click at [327, 154] on icon at bounding box center [329, 148] width 13 height 13
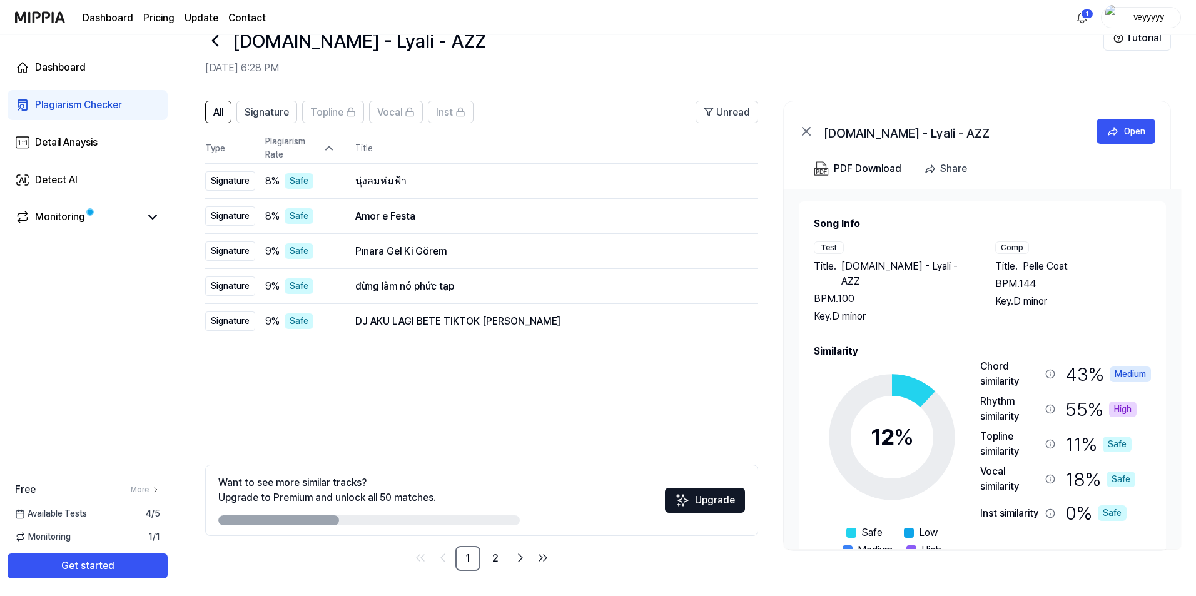
click at [327, 154] on icon at bounding box center [329, 148] width 13 height 13
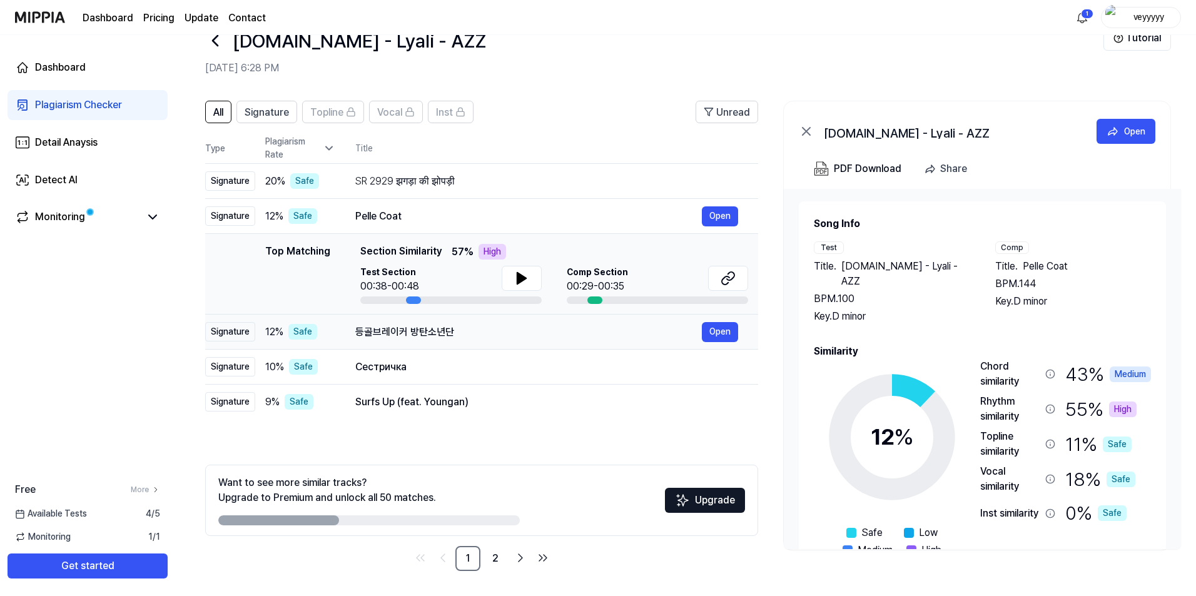
click at [539, 339] on div "등골브레이커 방탄소년단" at bounding box center [528, 332] width 347 height 15
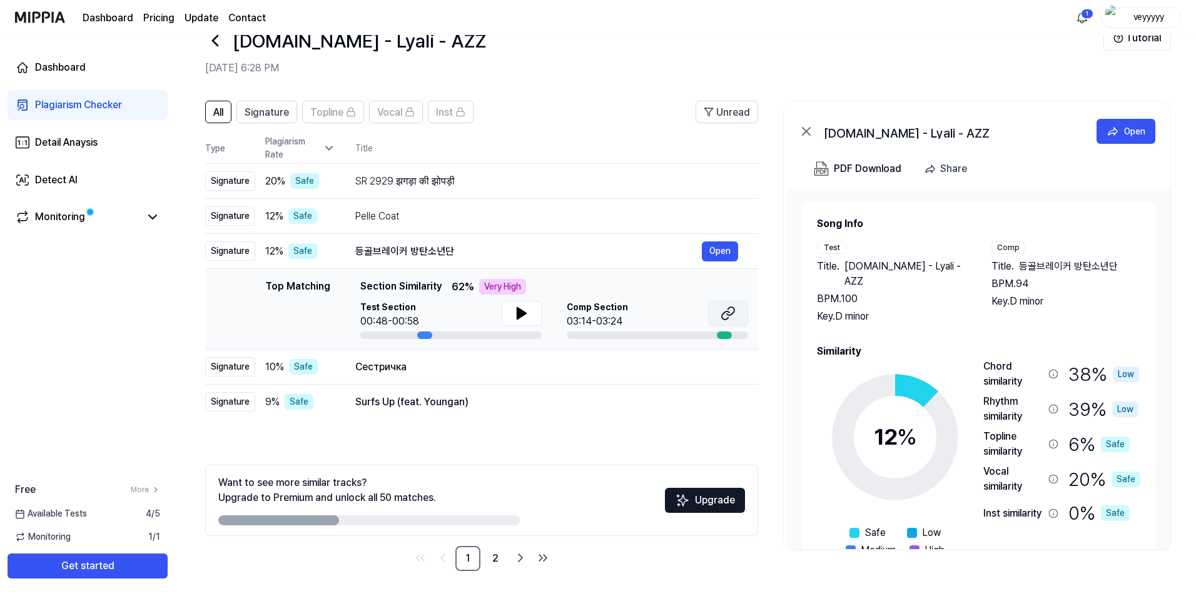
click at [734, 322] on button at bounding box center [728, 313] width 40 height 25
click at [508, 310] on button at bounding box center [522, 313] width 40 height 25
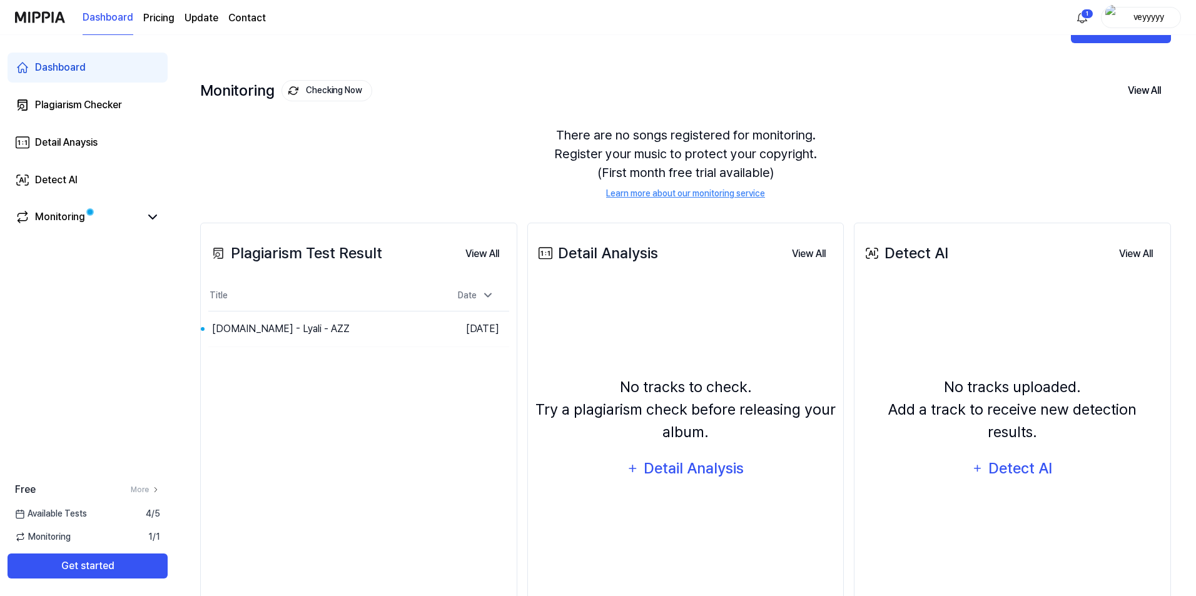
scroll to position [83, 0]
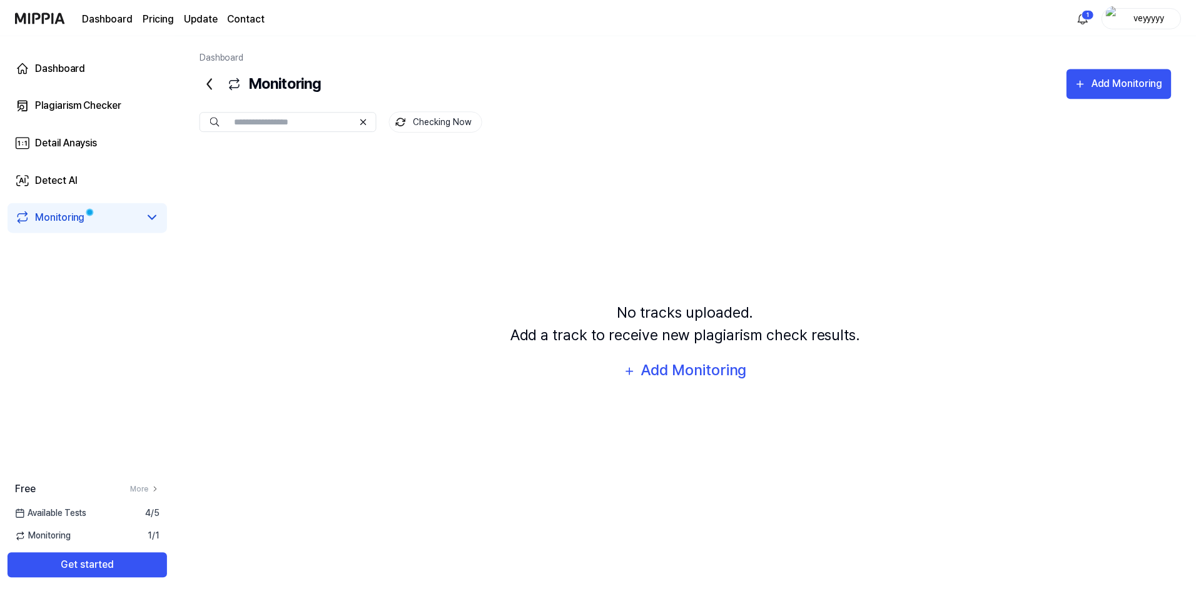
scroll to position [63, 0]
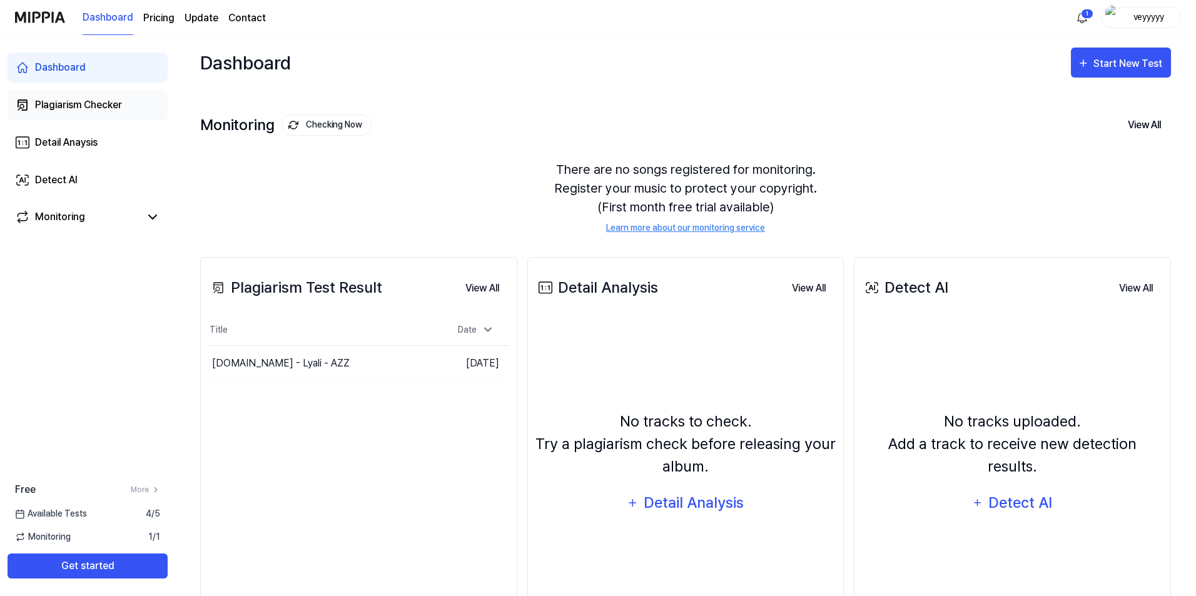
click at [96, 103] on div "Plagiarism Checker" at bounding box center [78, 105] width 87 height 15
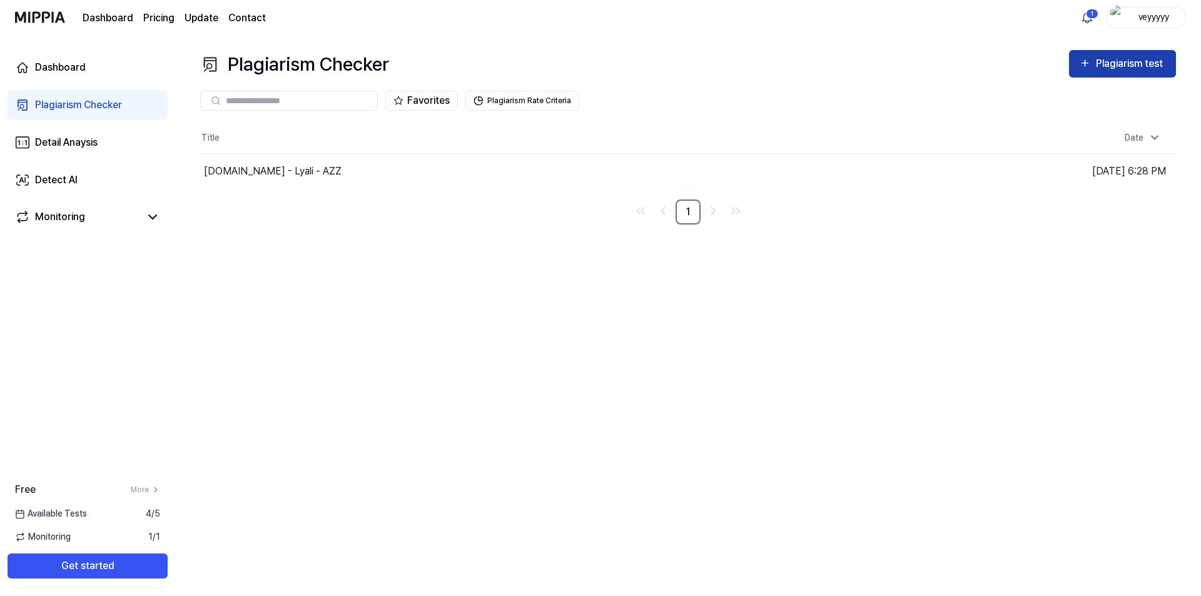
click at [1107, 68] on div "Plagiarism test" at bounding box center [1131, 64] width 70 height 16
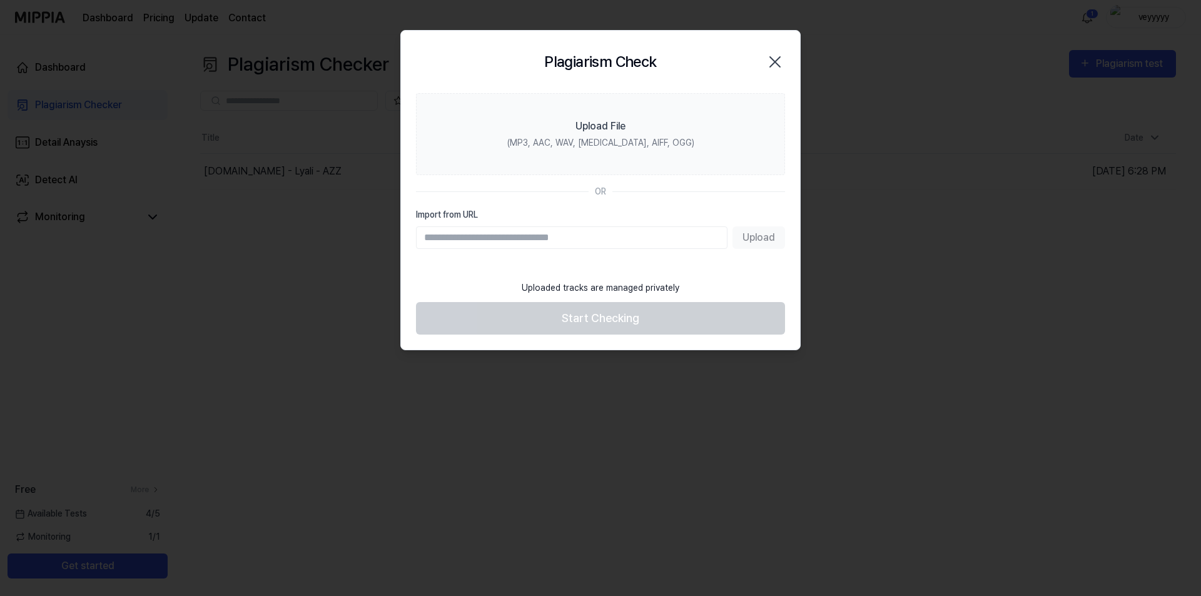
drag, startPoint x: 769, startPoint y: 64, endPoint x: 643, endPoint y: 177, distance: 169.7
click at [649, 190] on div "Plagiarism Check Close Upload File (MP3, AAC, WAV, [MEDICAL_DATA], AIFF, OGG) O…" at bounding box center [600, 190] width 400 height 321
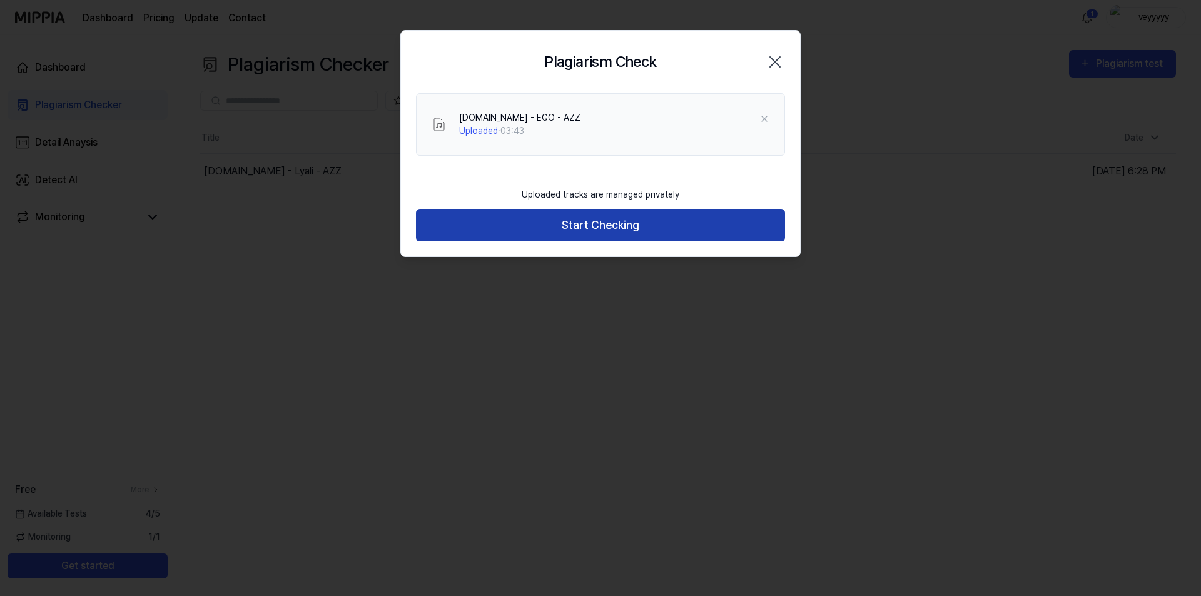
click at [561, 233] on button "Start Checking" at bounding box center [600, 225] width 369 height 33
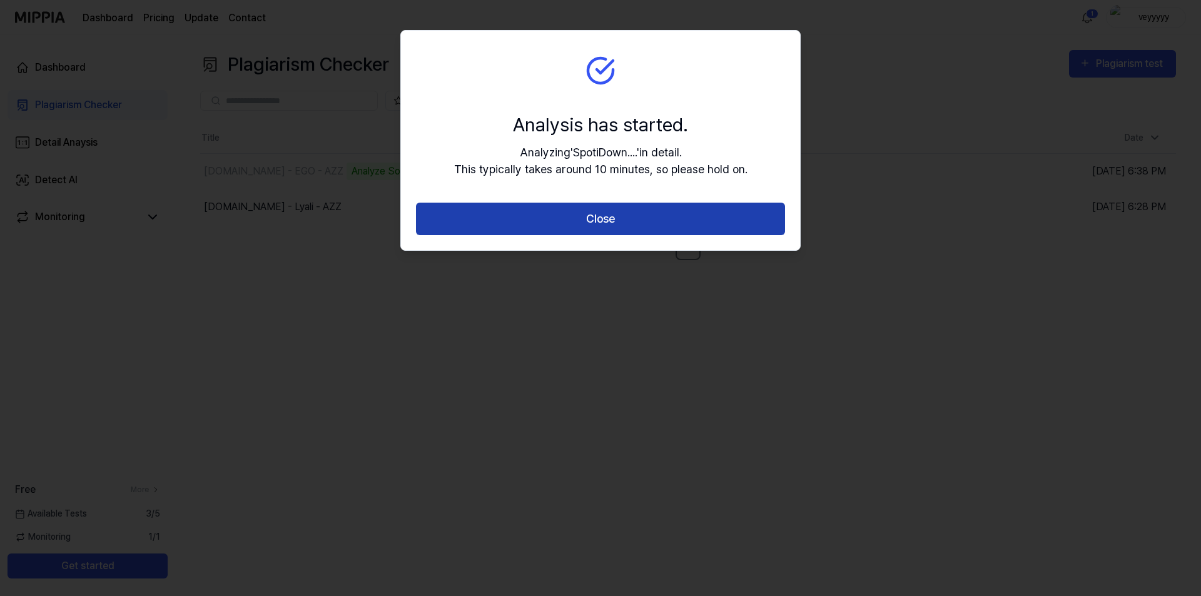
click at [475, 232] on button "Close" at bounding box center [600, 219] width 369 height 33
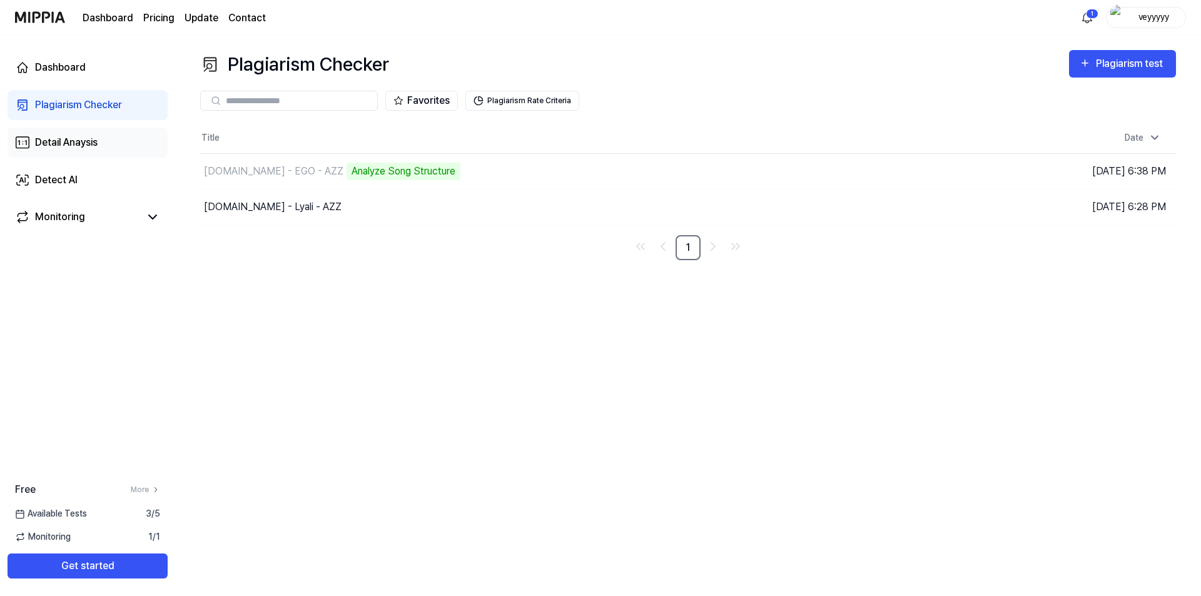
click at [88, 144] on div "Detail Anaysis" at bounding box center [66, 142] width 63 height 15
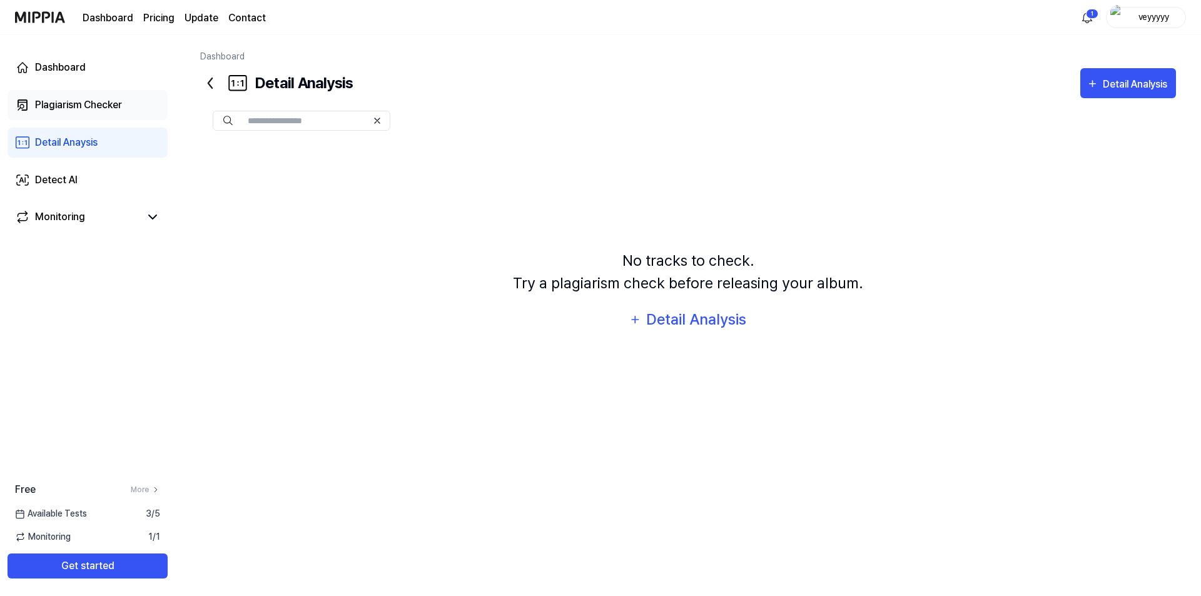
click at [76, 115] on link "Plagiarism Checker" at bounding box center [88, 105] width 160 height 30
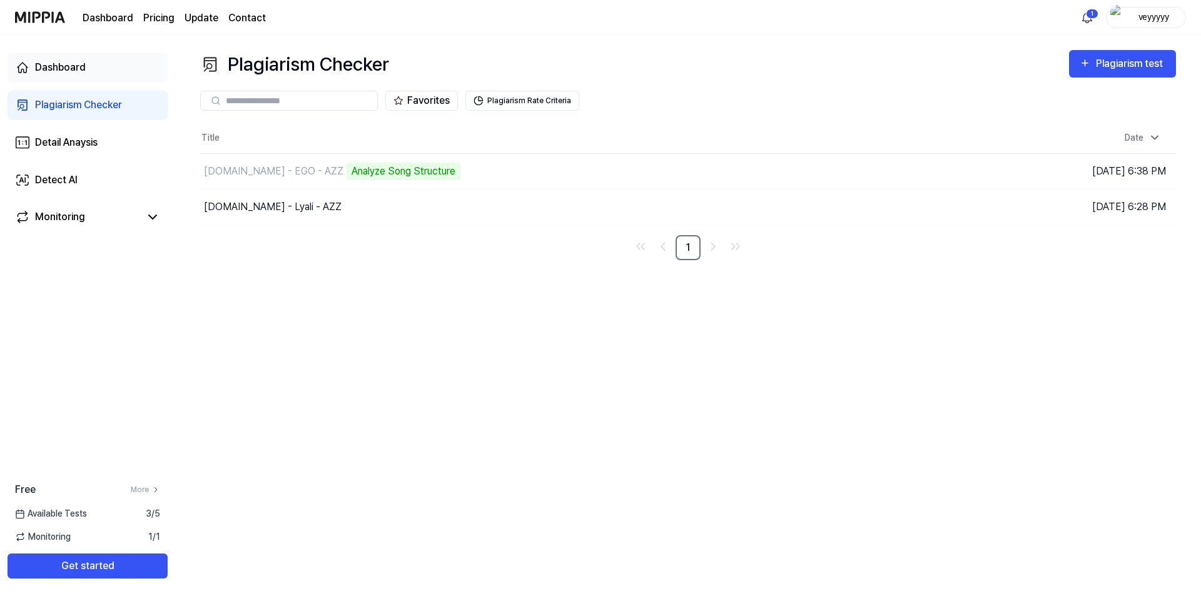
click at [78, 73] on div "Dashboard" at bounding box center [60, 67] width 51 height 15
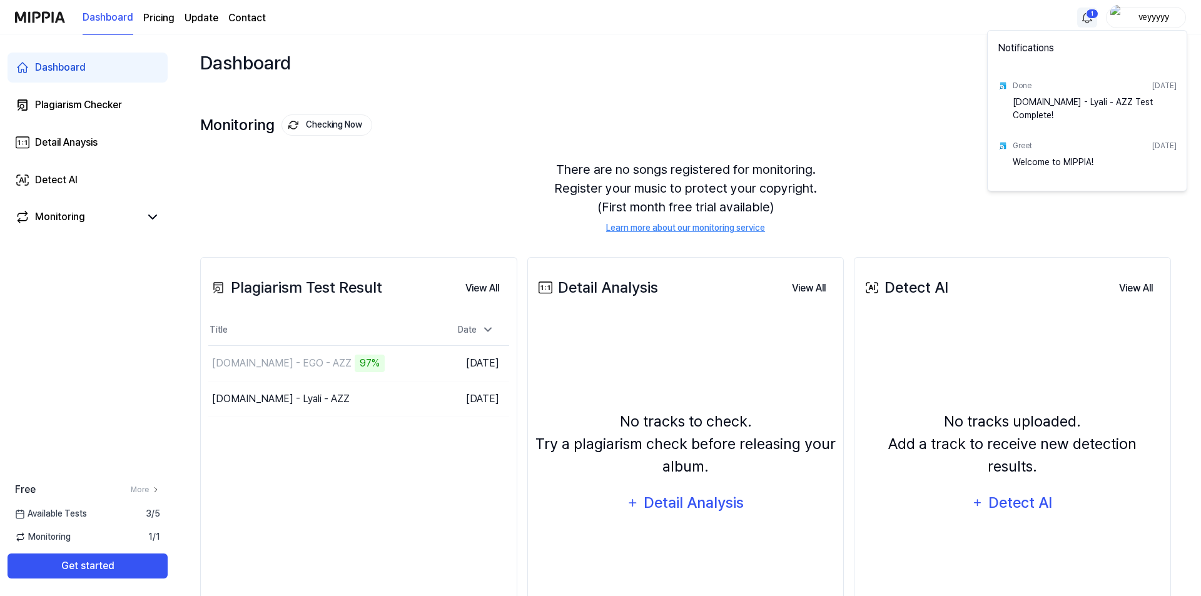
click at [1077, 12] on html "Dashboard Pricing Update Contact 1 veyyyyy Dashboard Plagiarism Checker Detail …" at bounding box center [600, 298] width 1201 height 596
click at [390, 358] on html "Dashboard Pricing Update Contact veyyyyy Dashboard Plagiarism Checker Detail An…" at bounding box center [600, 298] width 1201 height 596
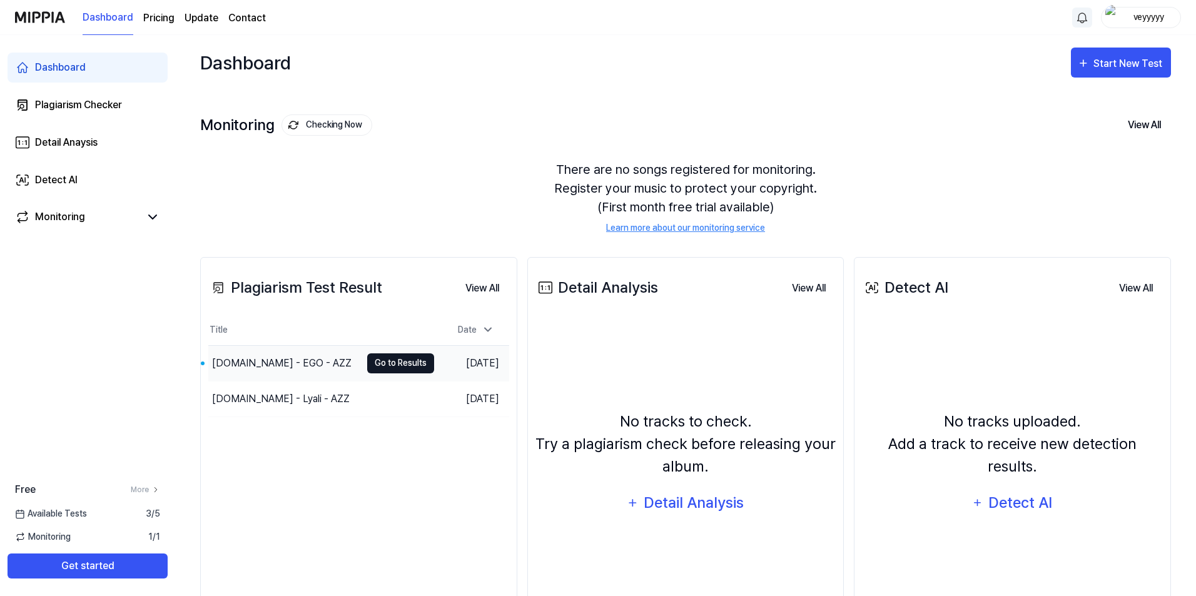
click at [377, 364] on button "Go to Results" at bounding box center [400, 363] width 67 height 20
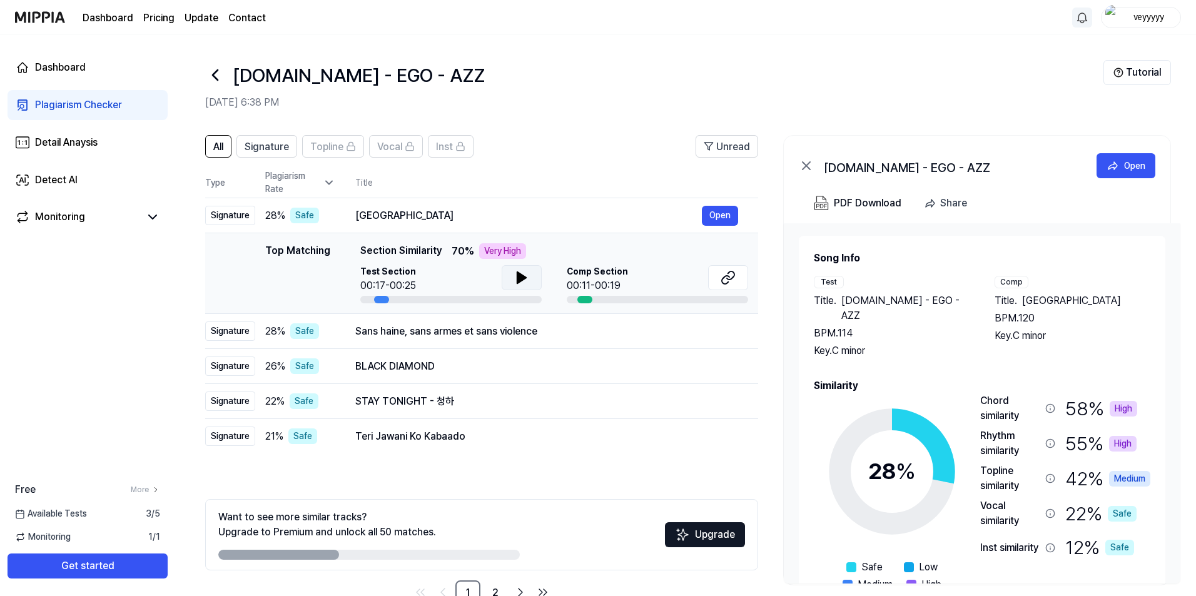
click at [522, 284] on icon at bounding box center [521, 277] width 15 height 15
click at [731, 277] on icon at bounding box center [728, 277] width 15 height 15
click at [395, 341] on div "Sans haine, sans [PERSON_NAME] et sans violence Open" at bounding box center [546, 332] width 383 height 20
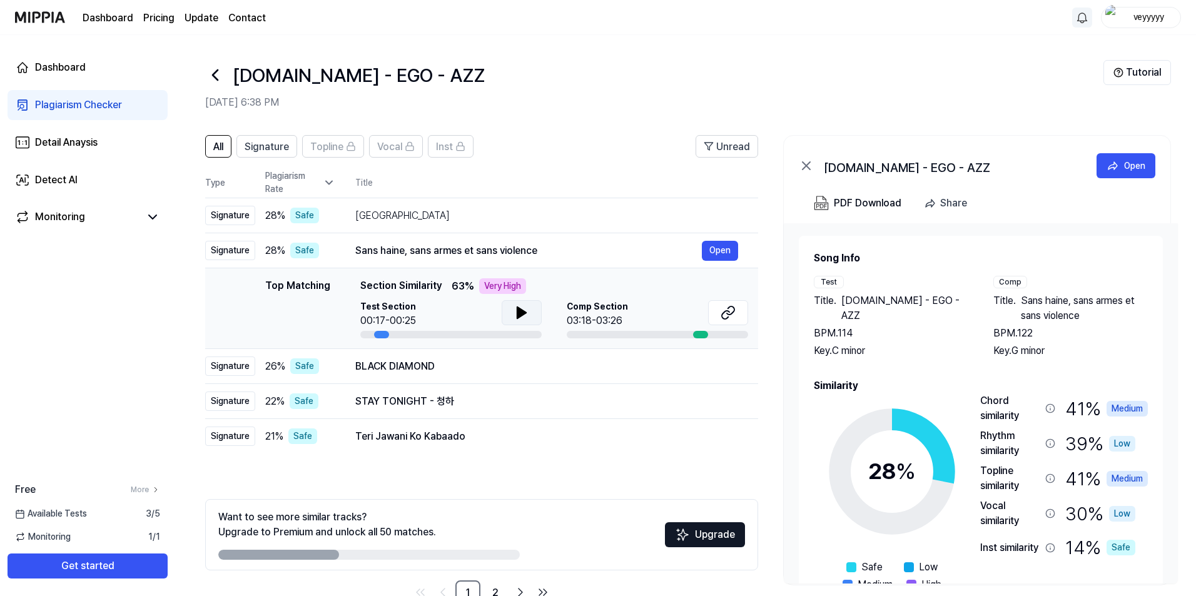
click at [522, 322] on button at bounding box center [522, 312] width 40 height 25
click at [731, 320] on icon at bounding box center [728, 312] width 15 height 15
click at [370, 355] on td "BLACK DIAMOND Open" at bounding box center [546, 366] width 423 height 35
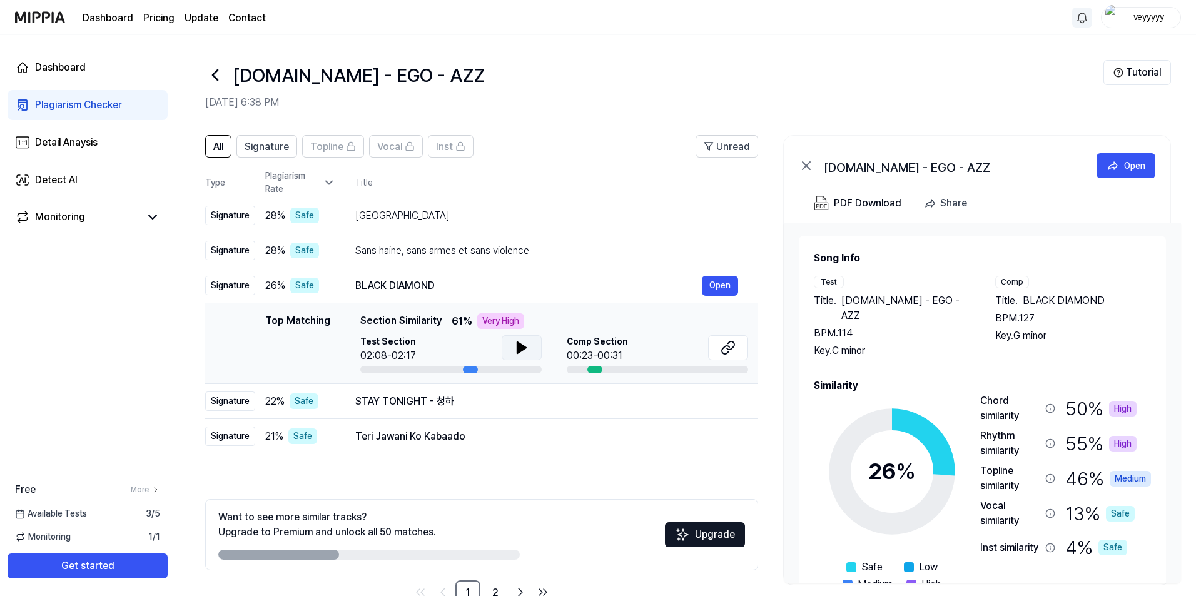
click at [515, 356] on button at bounding box center [522, 347] width 40 height 25
click at [733, 352] on icon at bounding box center [728, 347] width 15 height 15
